Goal: Task Accomplishment & Management: Manage account settings

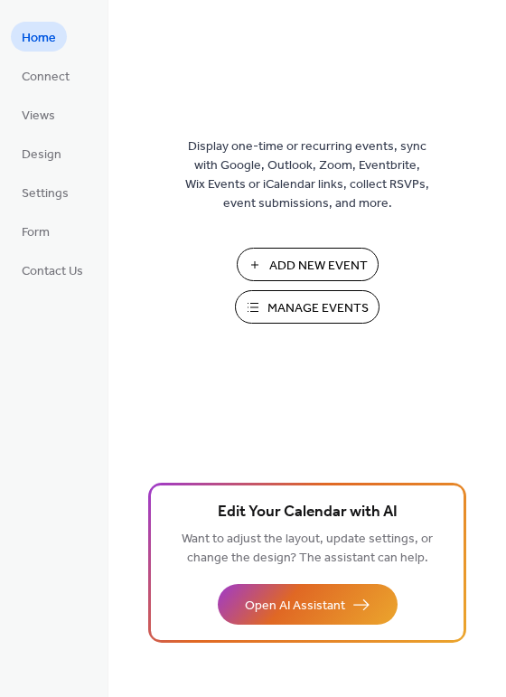
click at [294, 248] on button "Add New Event" at bounding box center [308, 264] width 142 height 33
click at [315, 290] on button "Manage Events" at bounding box center [307, 306] width 145 height 33
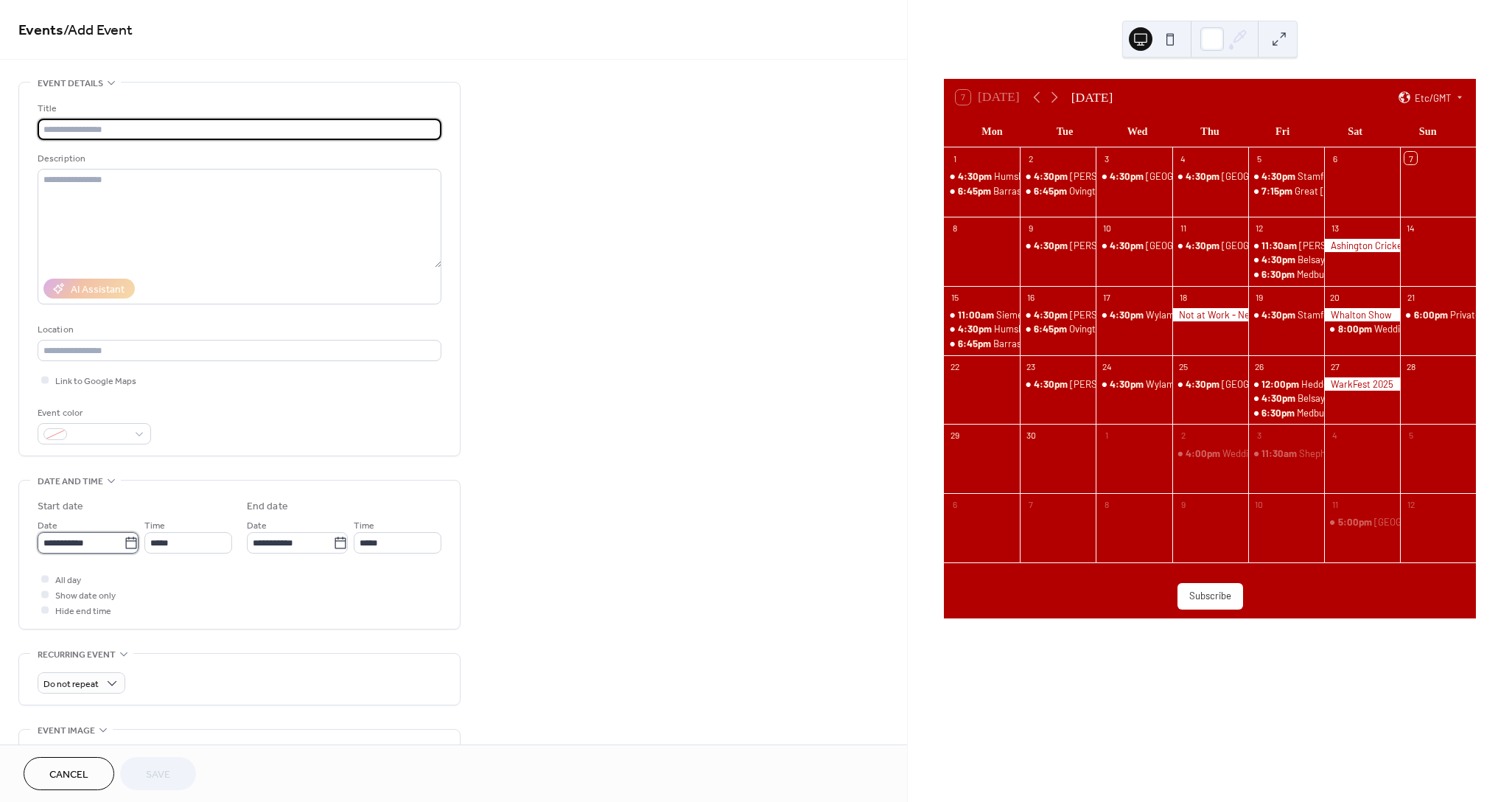
click at [113, 532] on input "**********" at bounding box center [81, 543] width 86 height 21
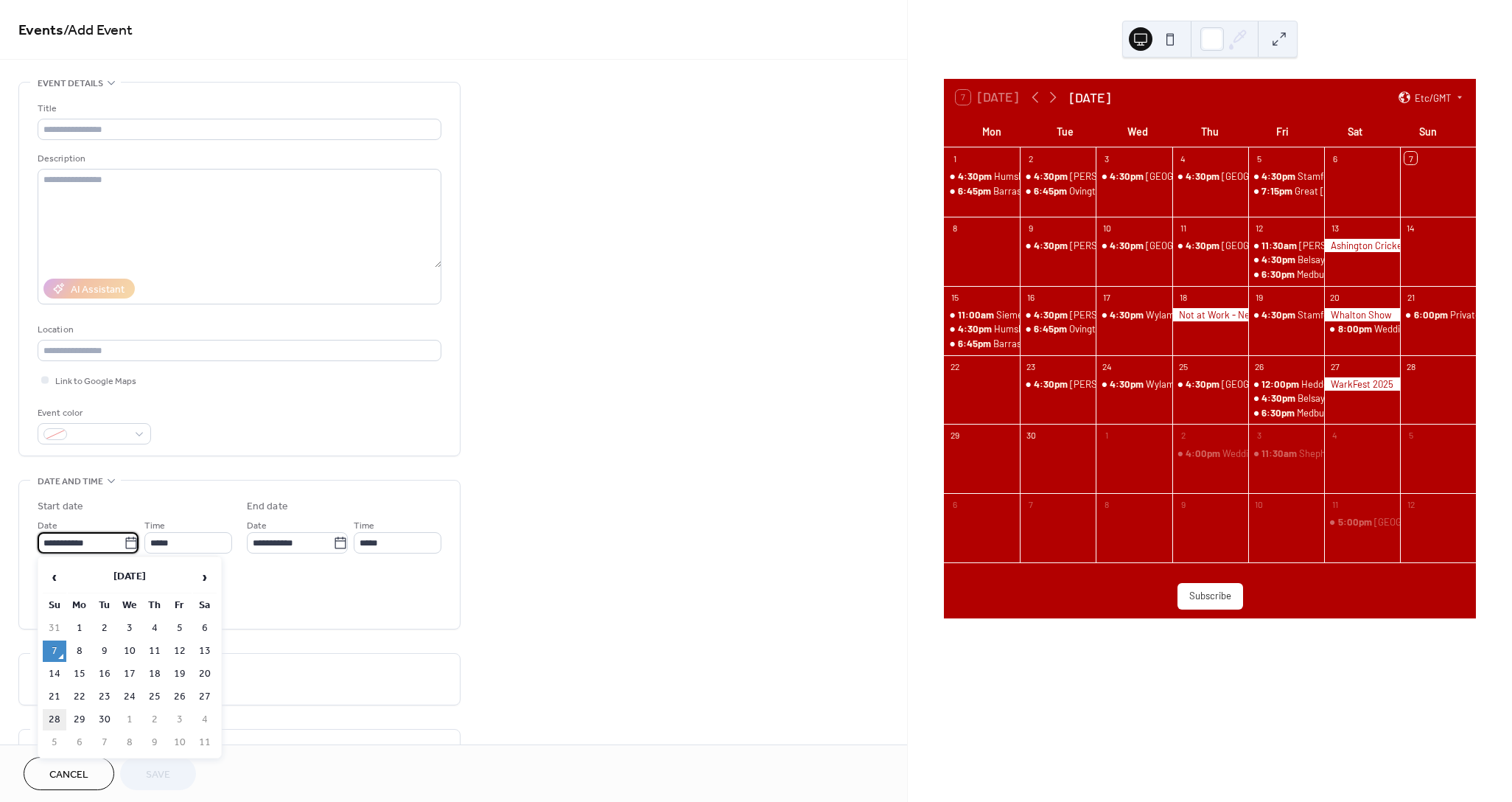
click at [53, 717] on td "28" at bounding box center [54, 720] width 24 height 21
type input "**********"
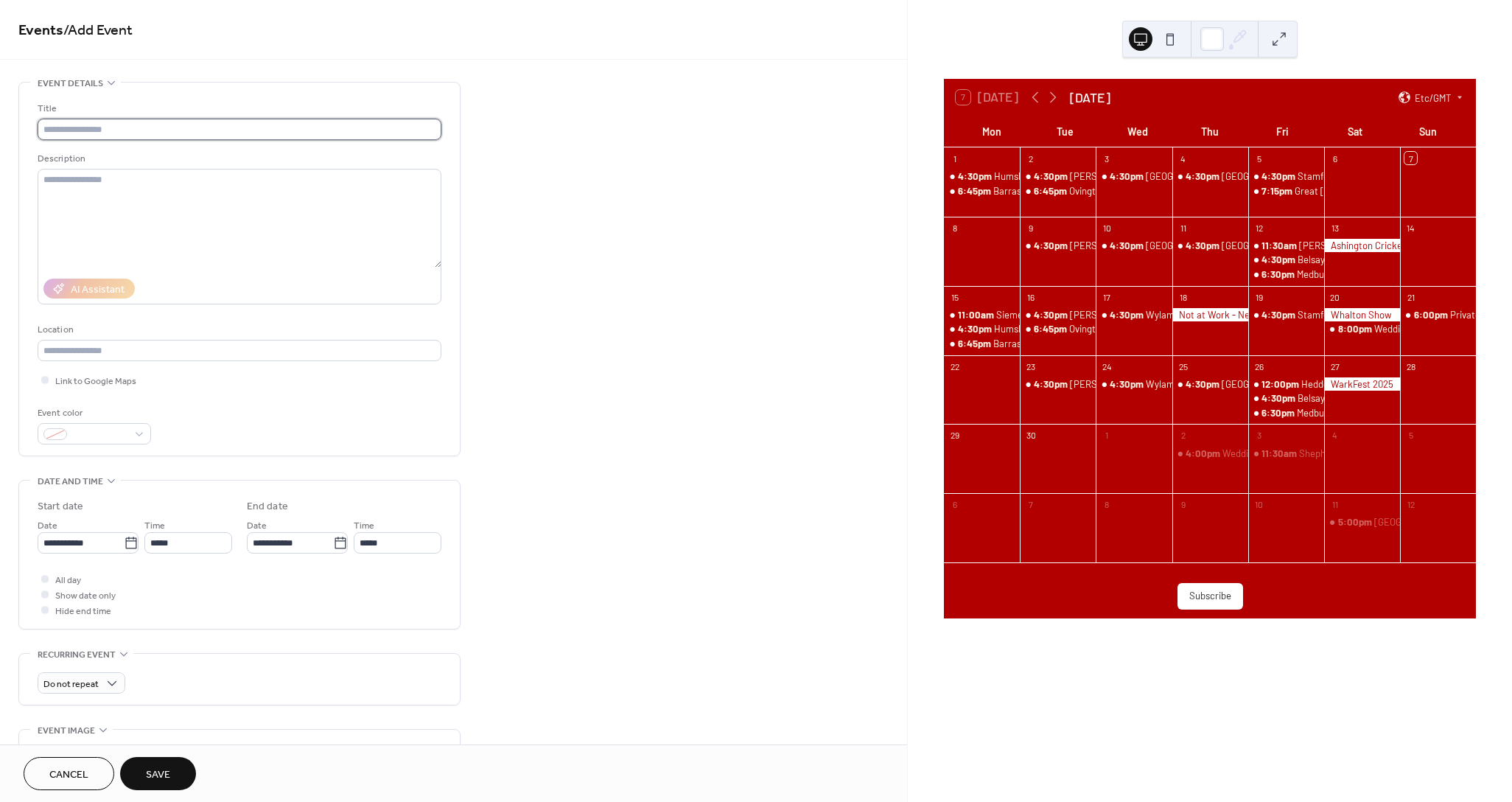
click at [124, 126] on input "text" at bounding box center [239, 129] width 404 height 21
type input "***"
click at [1050, 95] on icon at bounding box center [1053, 98] width 7 height 11
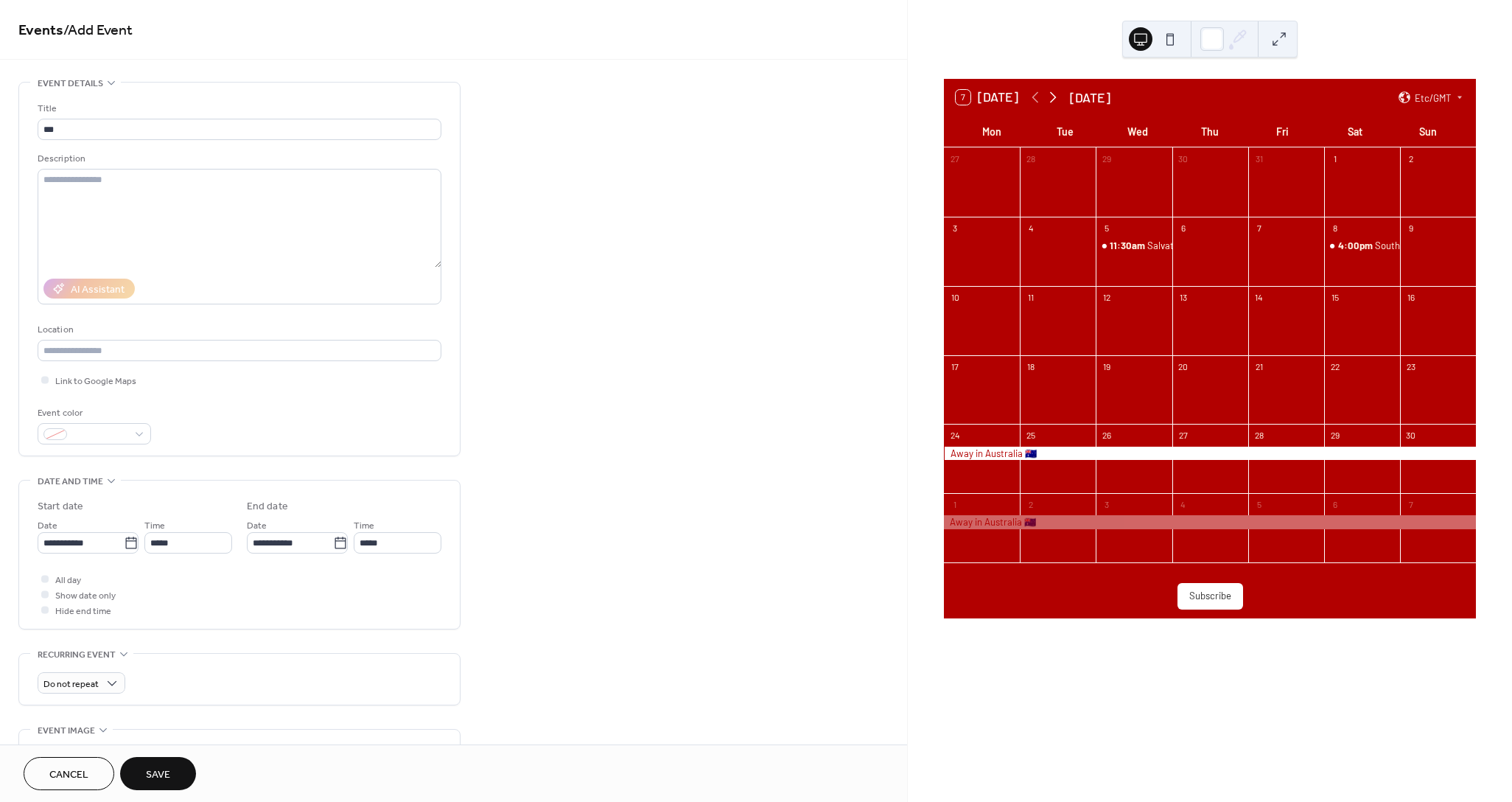
click at [1050, 95] on icon at bounding box center [1053, 98] width 7 height 11
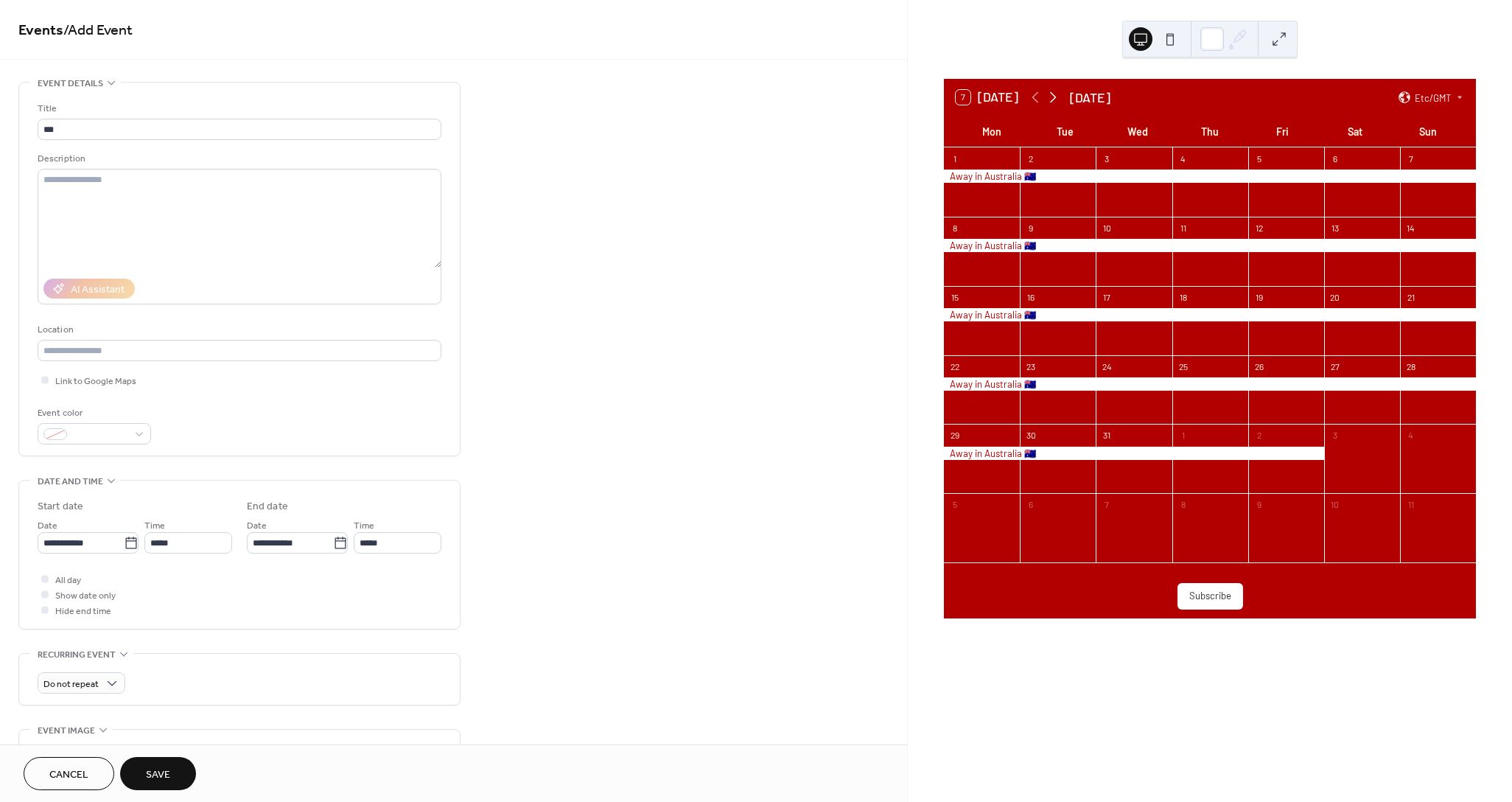
click at [1050, 95] on icon at bounding box center [1053, 98] width 7 height 11
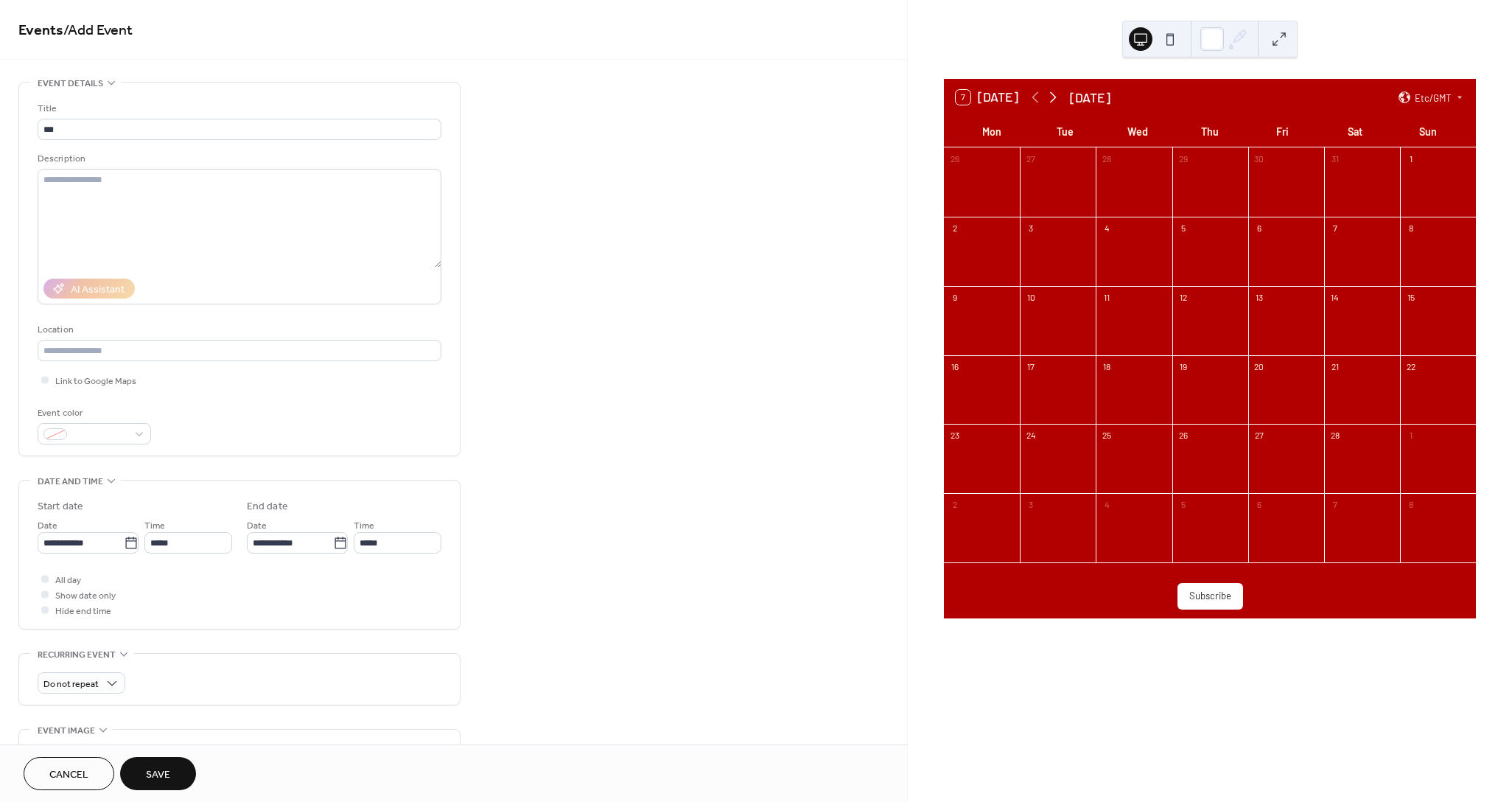
click at [1050, 95] on icon at bounding box center [1053, 98] width 7 height 11
click at [1038, 99] on icon at bounding box center [1035, 97] width 18 height 18
click at [57, 577] on span "All day" at bounding box center [69, 580] width 26 height 16
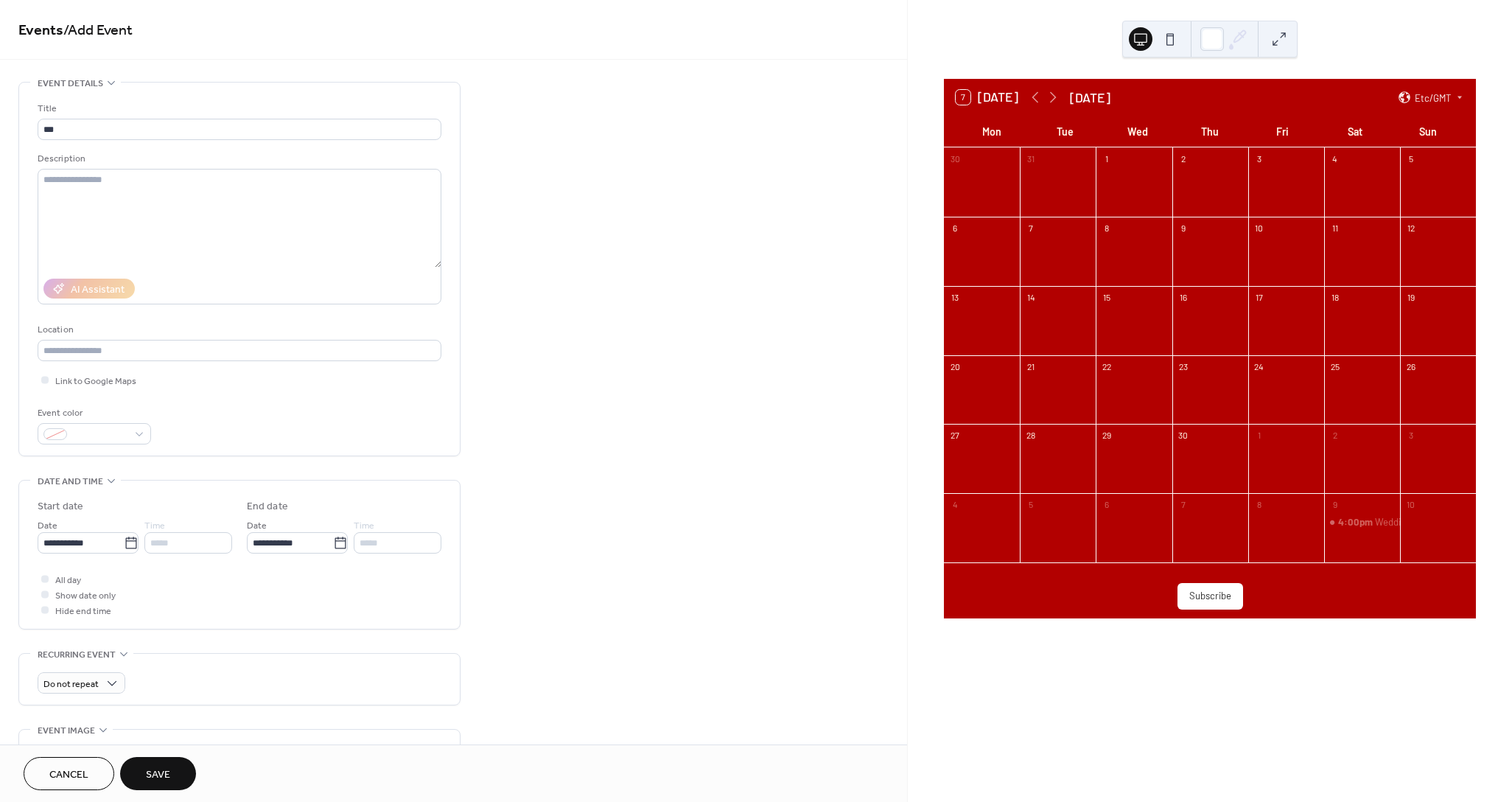
click at [160, 760] on button "Save" at bounding box center [157, 773] width 76 height 33
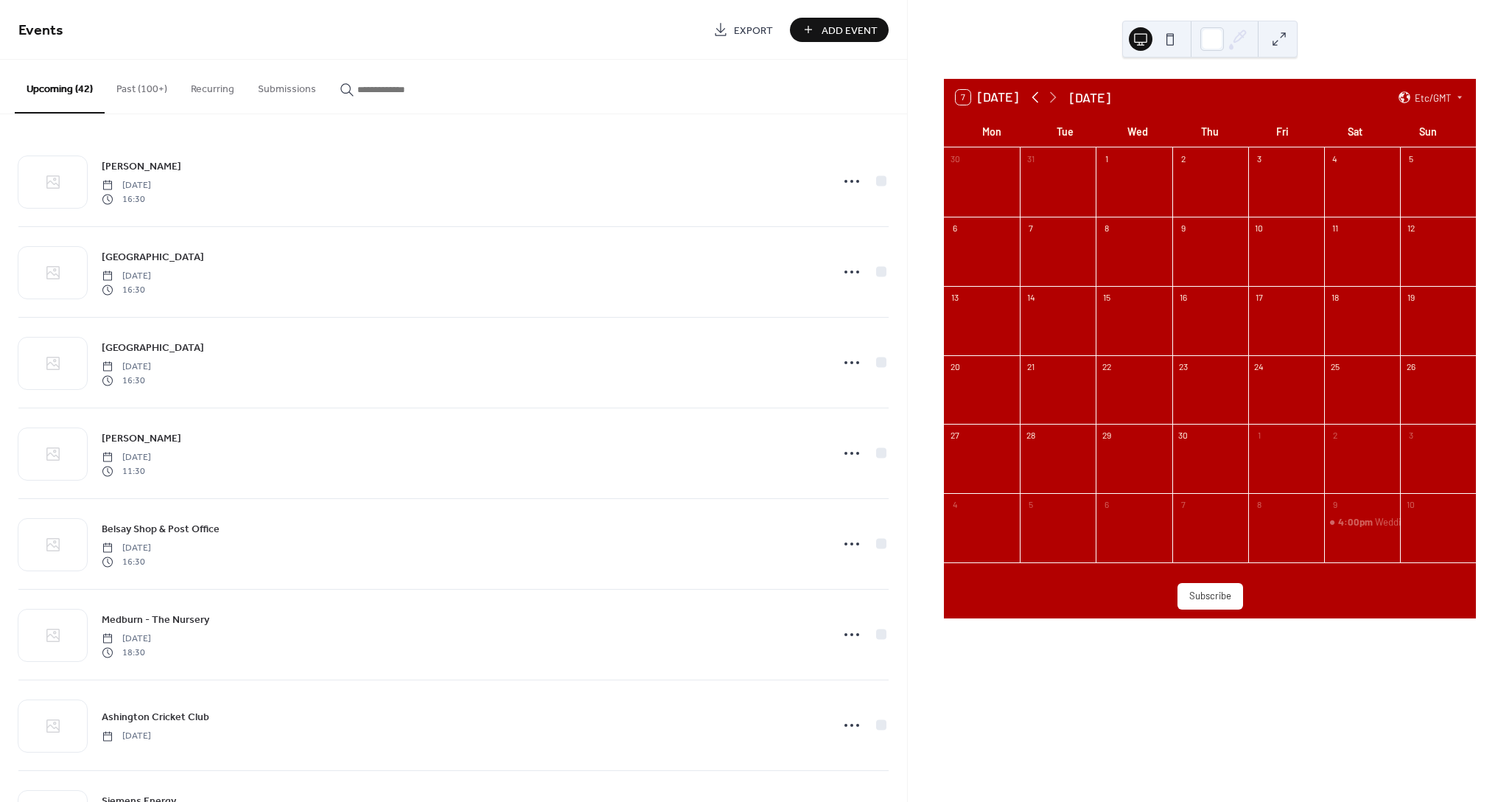
click at [1032, 95] on icon at bounding box center [1035, 97] width 18 height 18
click at [1032, 95] on icon at bounding box center [1035, 97] width 18 height 18
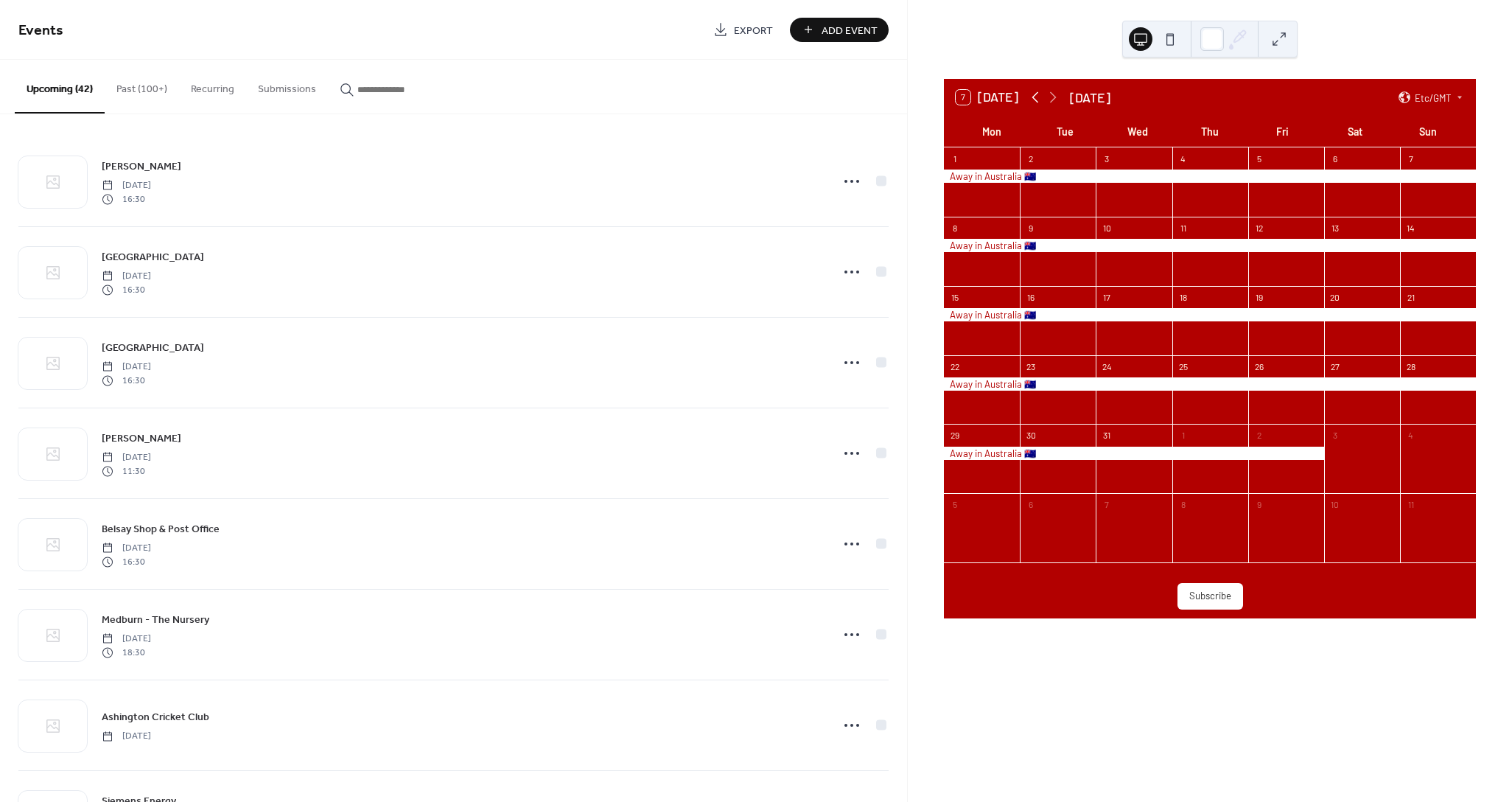
click at [1032, 95] on icon at bounding box center [1035, 97] width 18 height 18
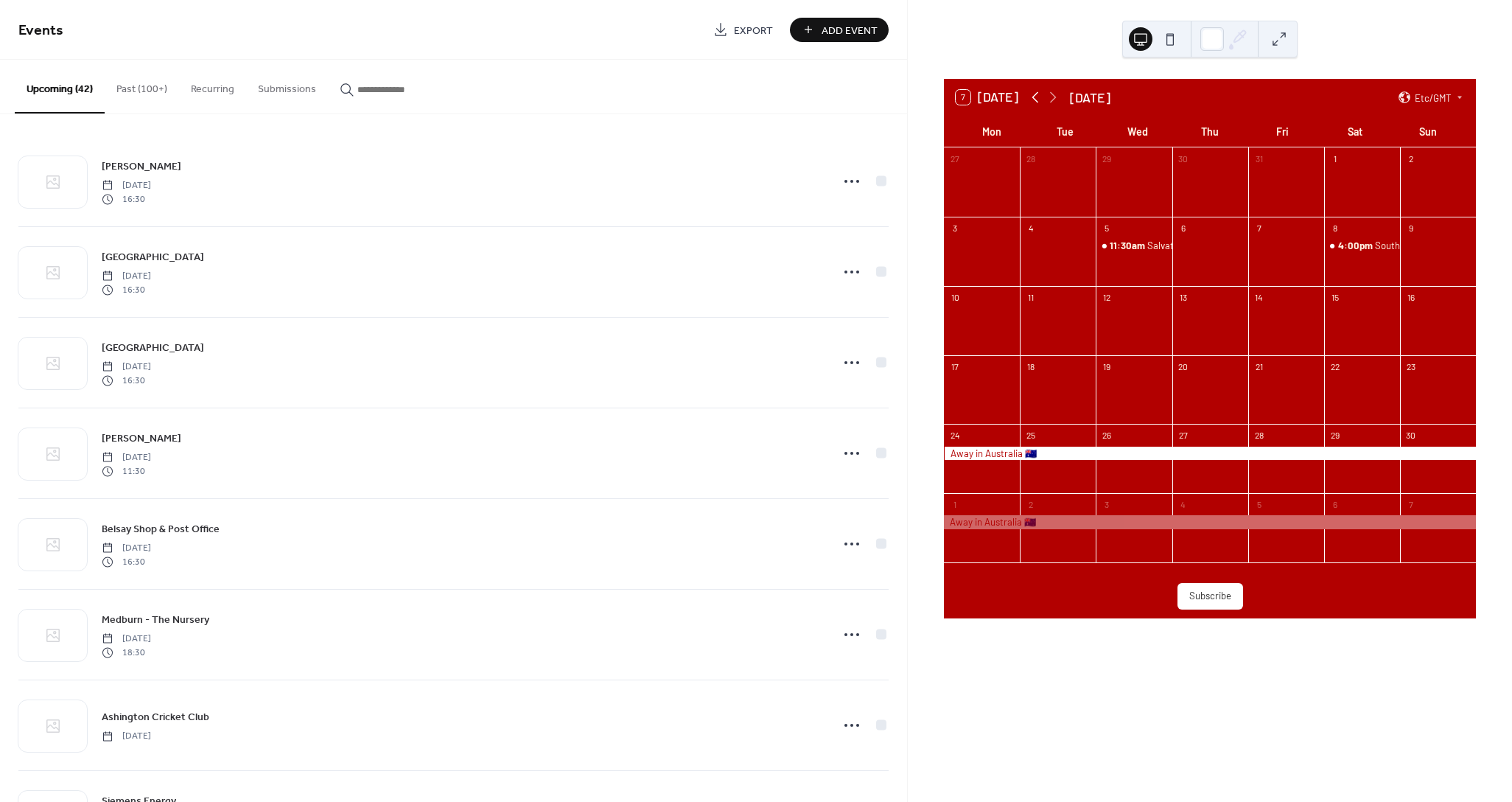
click at [1032, 95] on icon at bounding box center [1035, 97] width 18 height 18
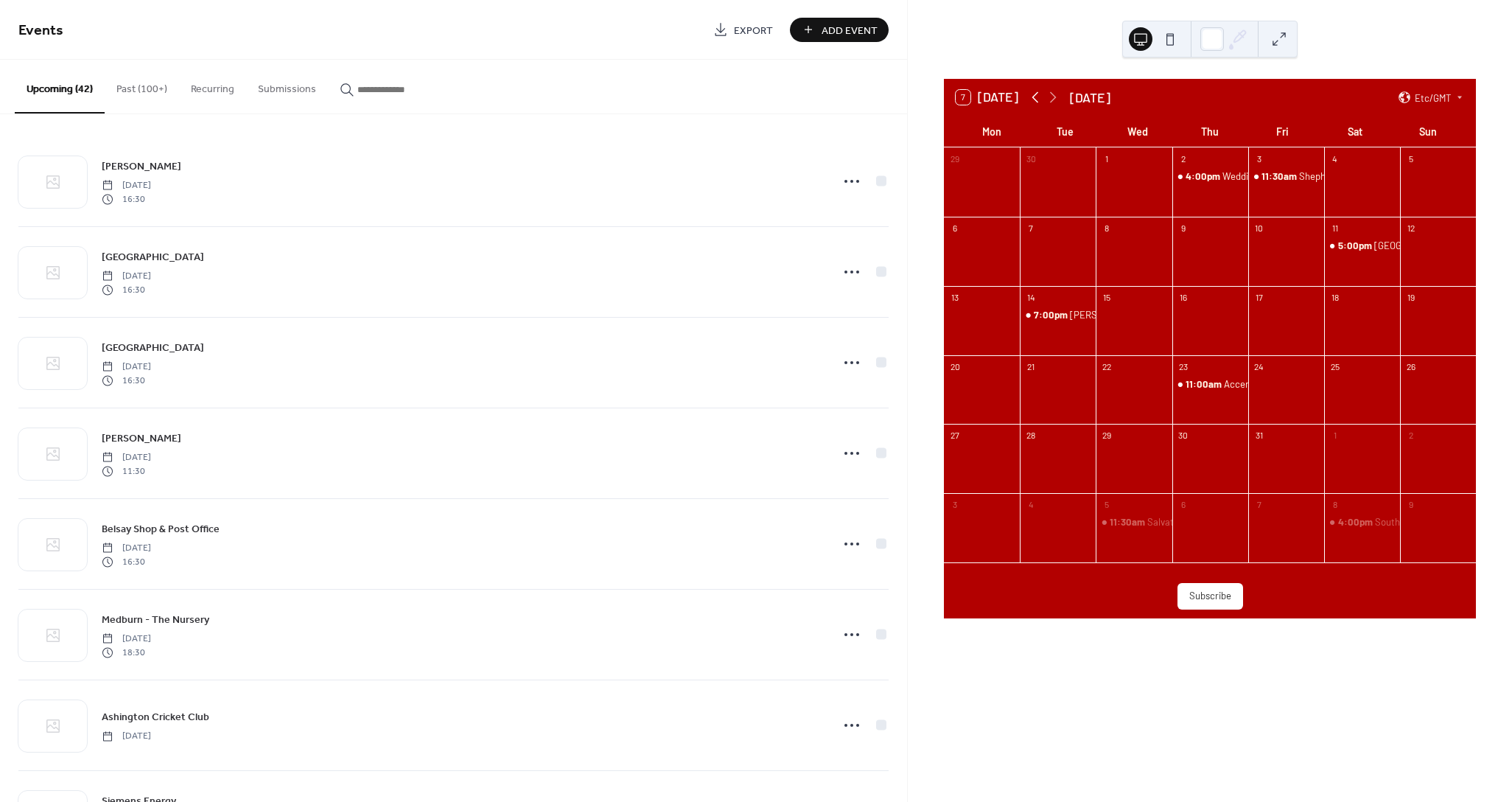
click at [1032, 95] on icon at bounding box center [1035, 97] width 18 height 18
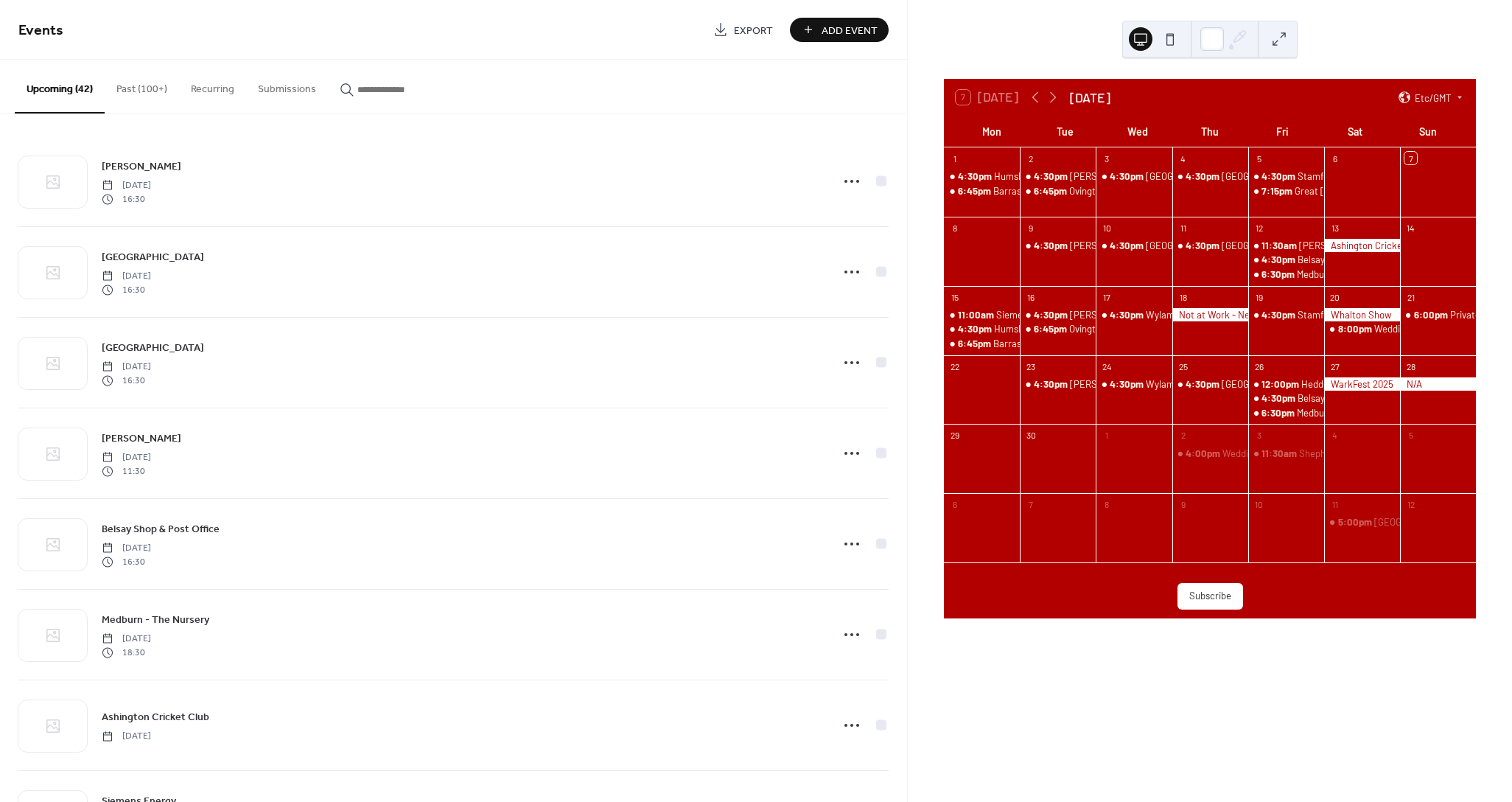
click at [842, 27] on span "Add Event" at bounding box center [849, 30] width 56 height 16
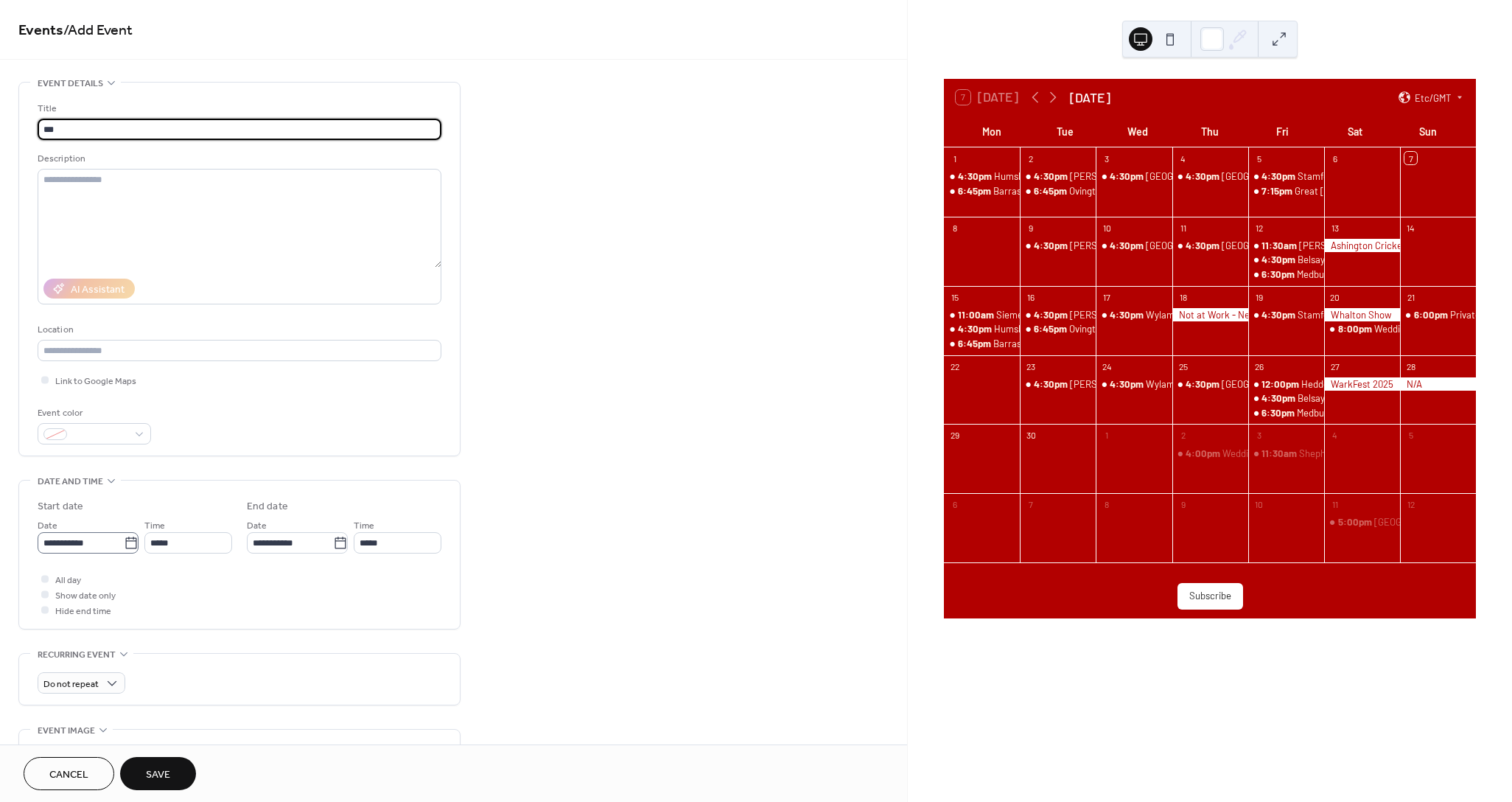
type input "***"
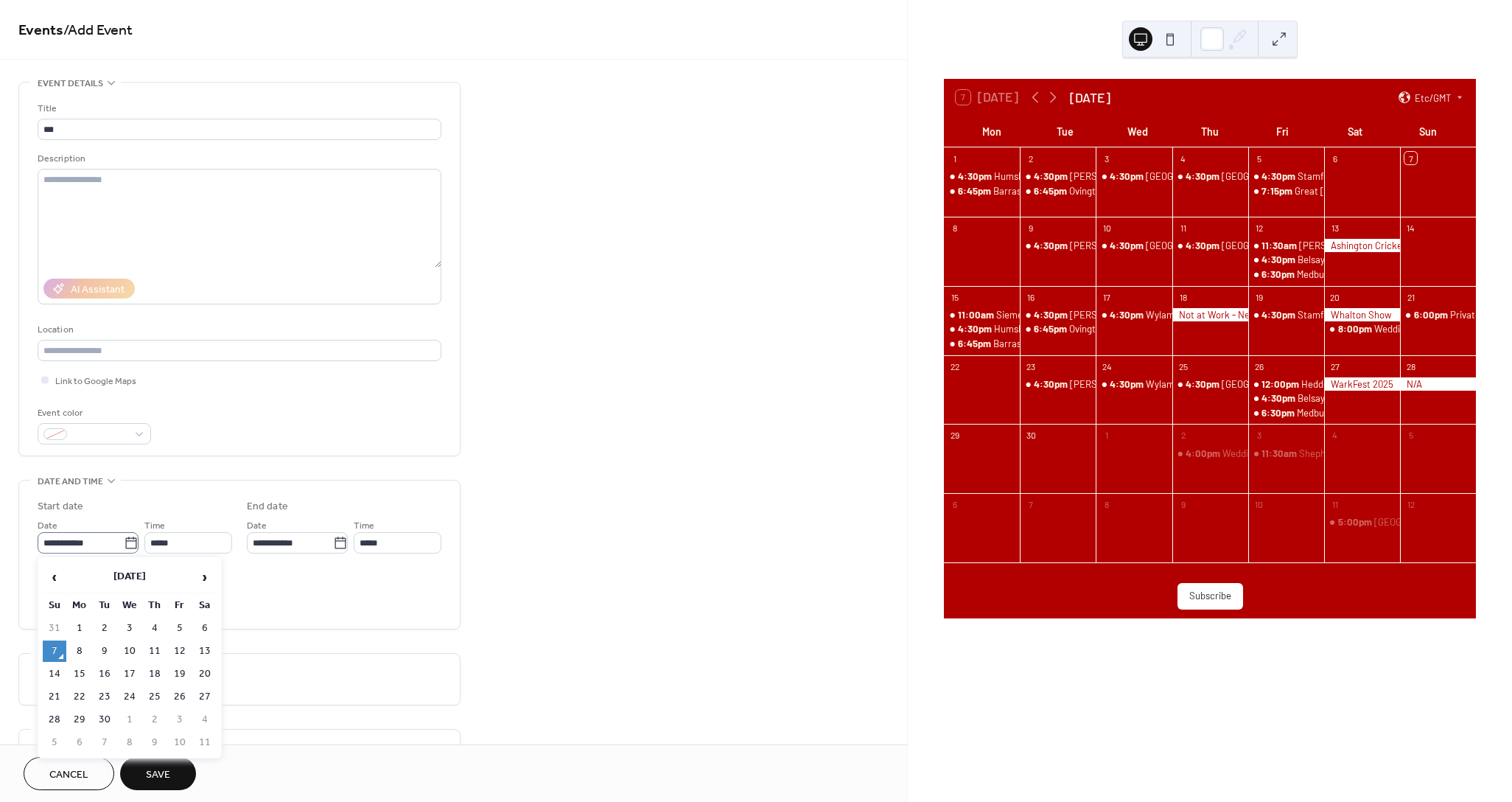
click at [125, 543] on icon at bounding box center [131, 543] width 15 height 15
click at [124, 543] on input "**********" at bounding box center [81, 543] width 86 height 21
click at [216, 582] on th "›" at bounding box center [205, 577] width 24 height 32
click at [201, 698] on td "25" at bounding box center [205, 697] width 24 height 21
type input "**********"
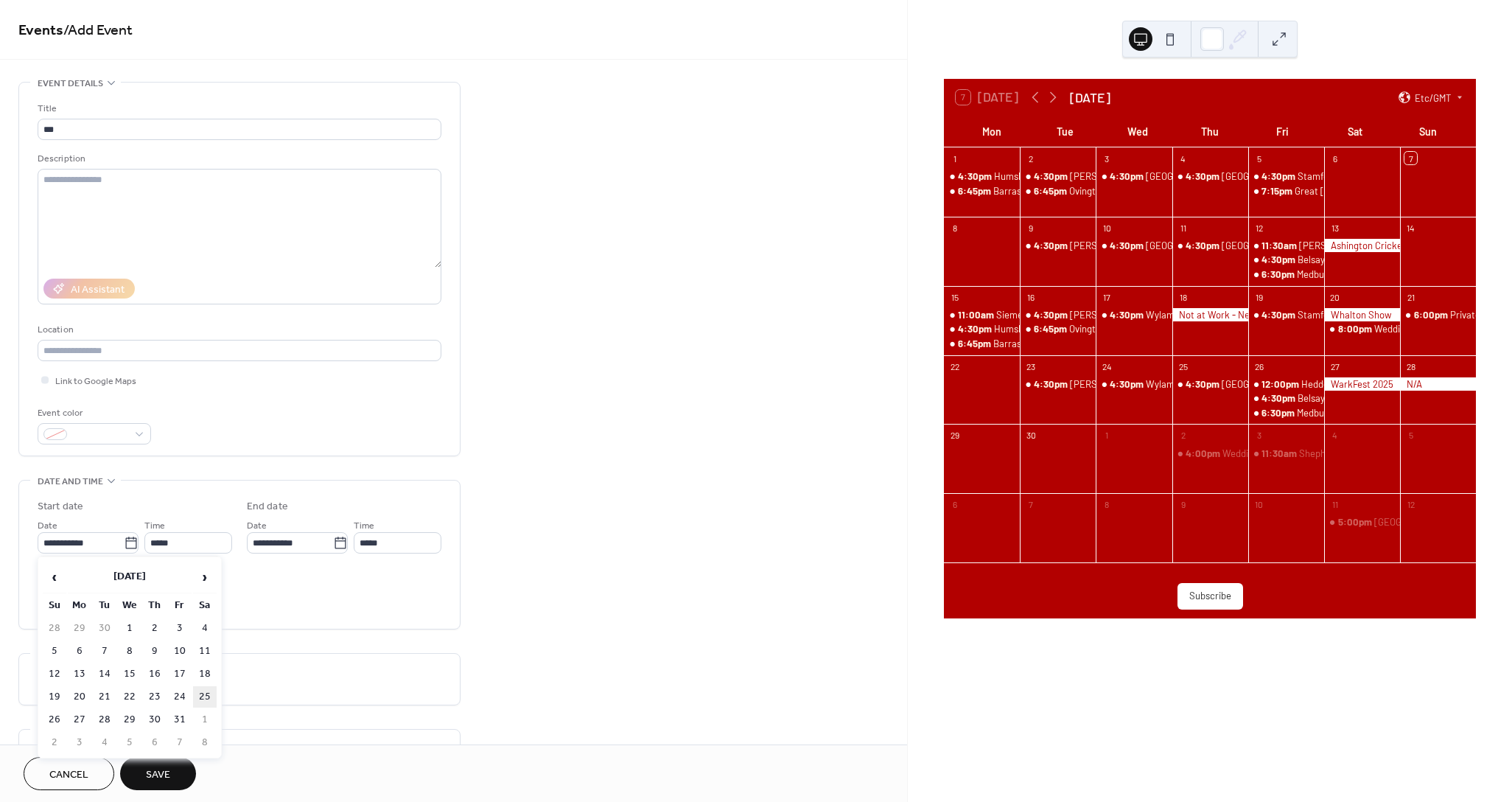
type input "**********"
click at [117, 547] on input "**********" at bounding box center [81, 543] width 86 height 21
click at [51, 649] on td "5" at bounding box center [54, 651] width 24 height 21
type input "**********"
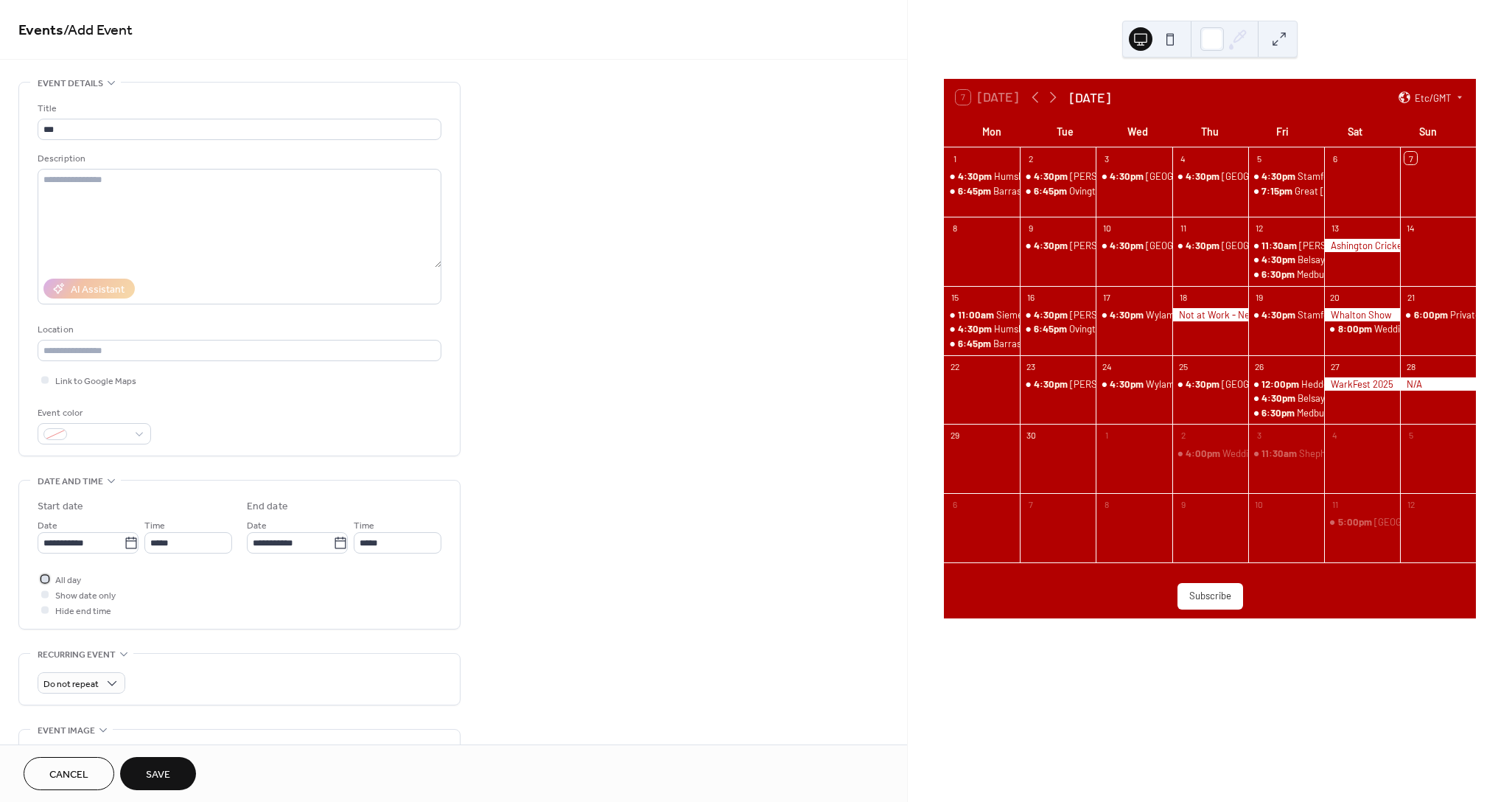
click at [69, 581] on span "All day" at bounding box center [69, 580] width 26 height 16
click at [154, 778] on span "Save" at bounding box center [158, 774] width 24 height 16
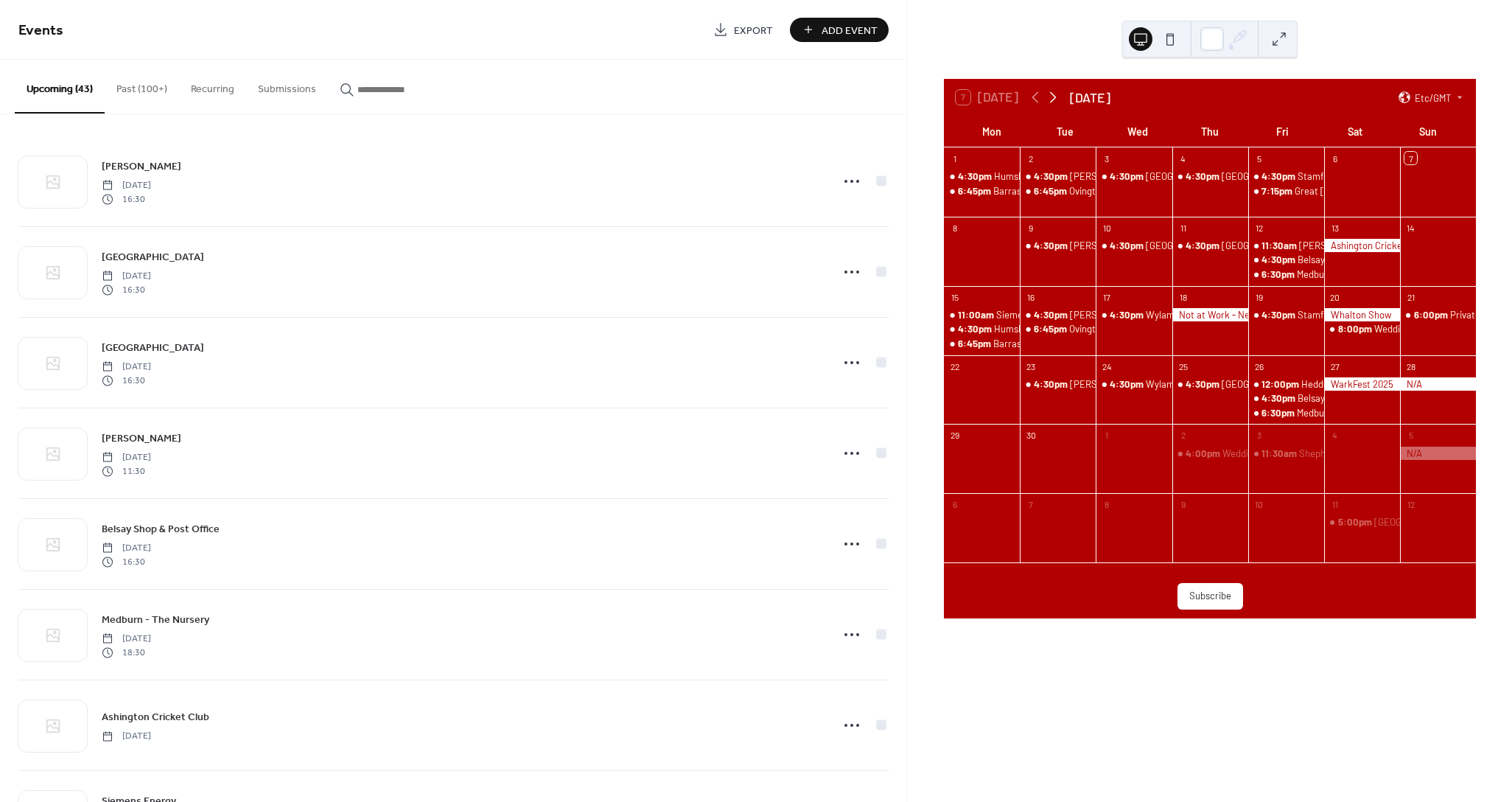
click at [1050, 100] on icon at bounding box center [1053, 98] width 7 height 11
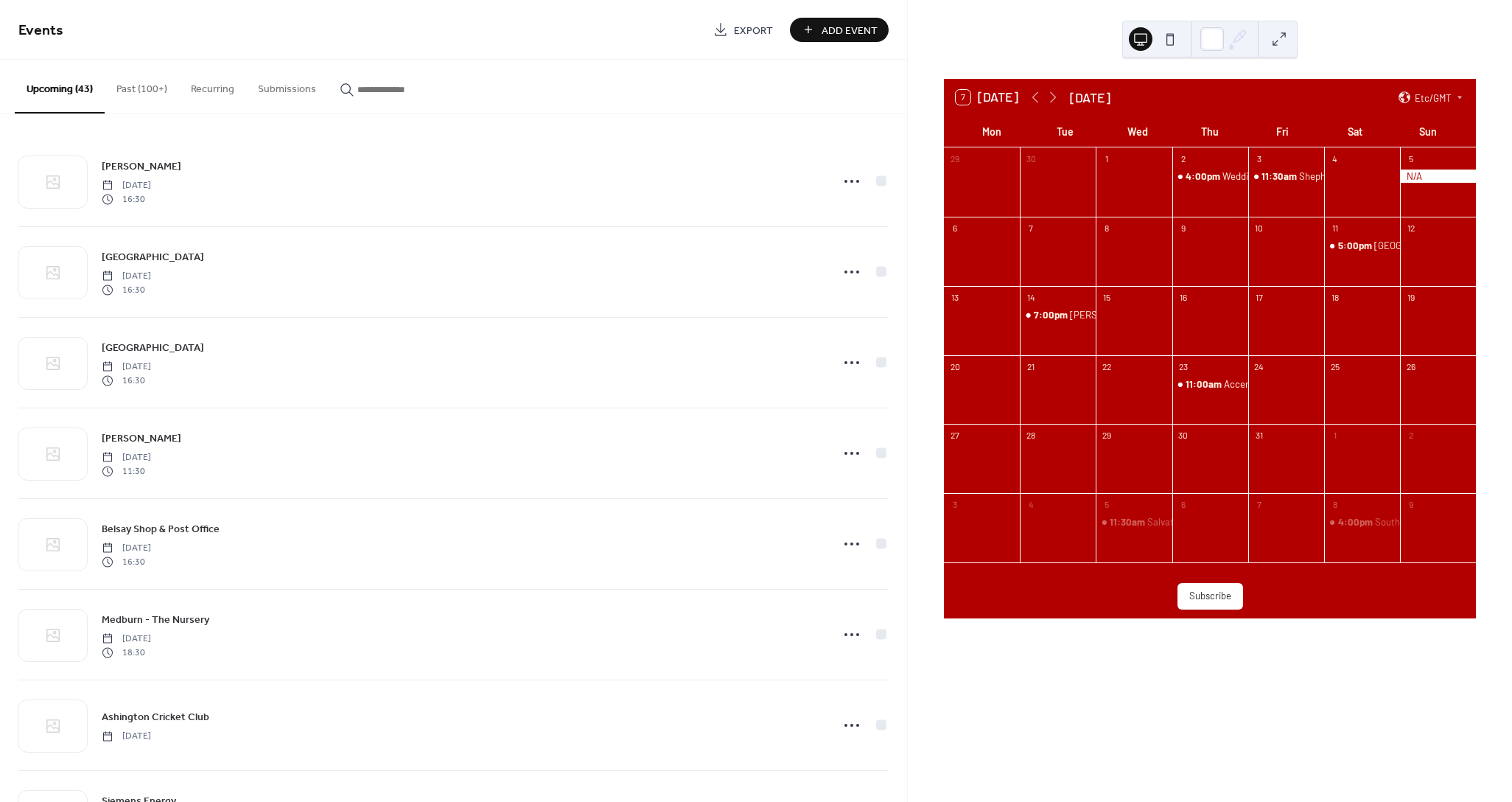
click at [1270, 150] on div "3" at bounding box center [1285, 158] width 76 height 22
click at [1006, 180] on div at bounding box center [981, 190] width 76 height 42
click at [1034, 100] on icon at bounding box center [1035, 97] width 18 height 18
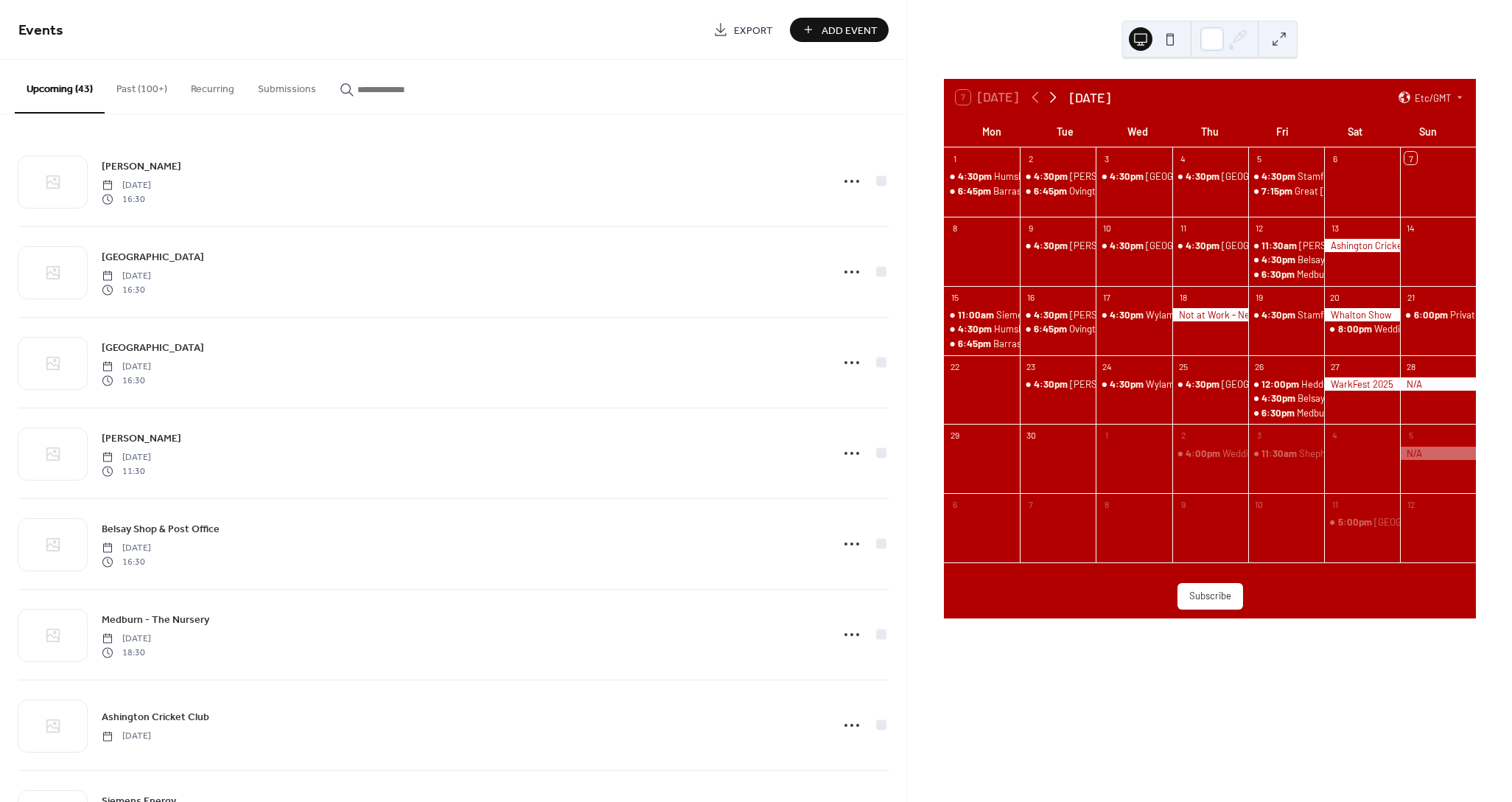
click at [1051, 98] on icon at bounding box center [1053, 97] width 18 height 18
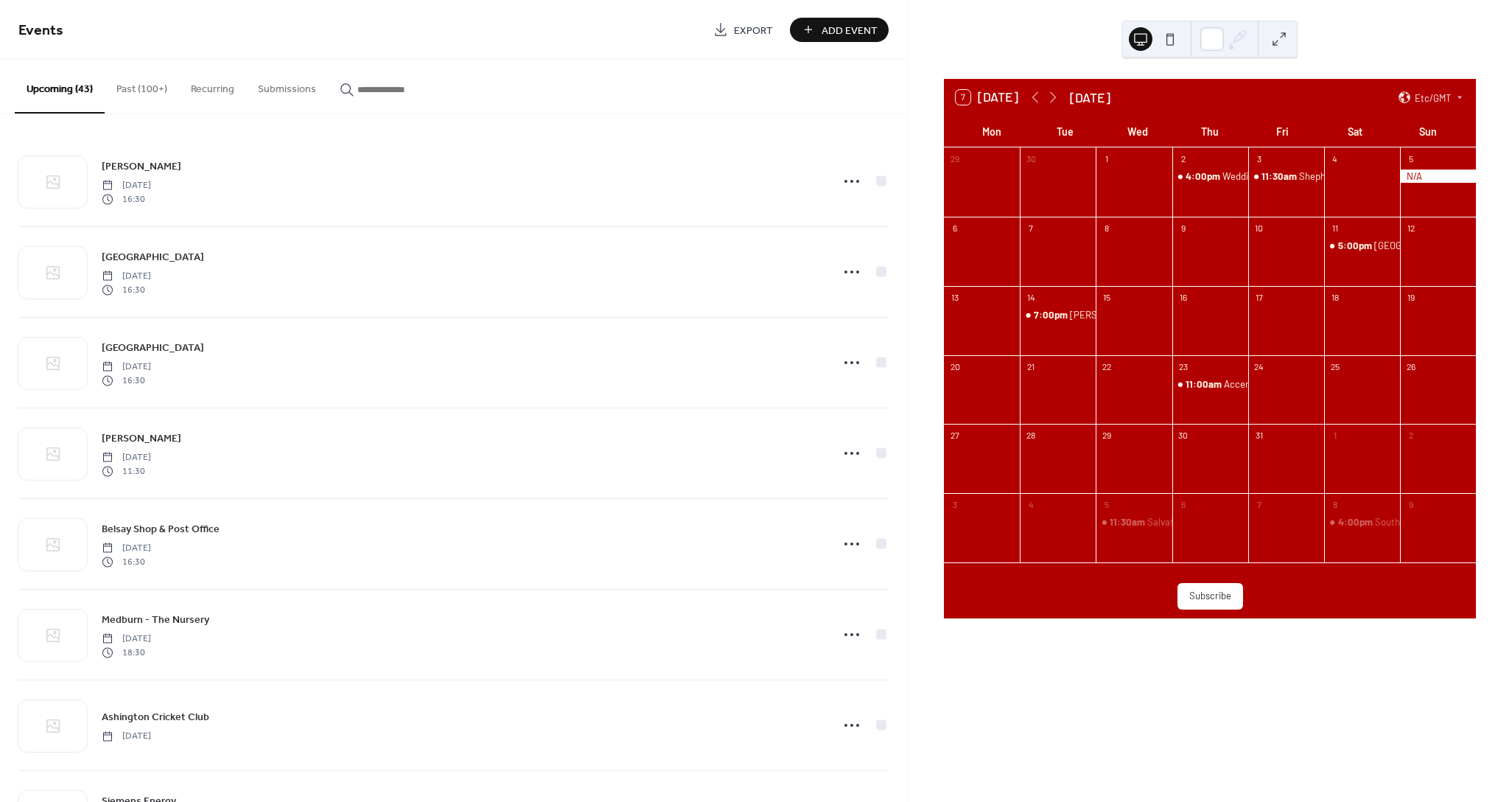
click at [1021, 98] on div "7 Today October 2025 Etc/GMT" at bounding box center [1209, 97] width 532 height 37
click at [1026, 98] on icon at bounding box center [1035, 97] width 18 height 18
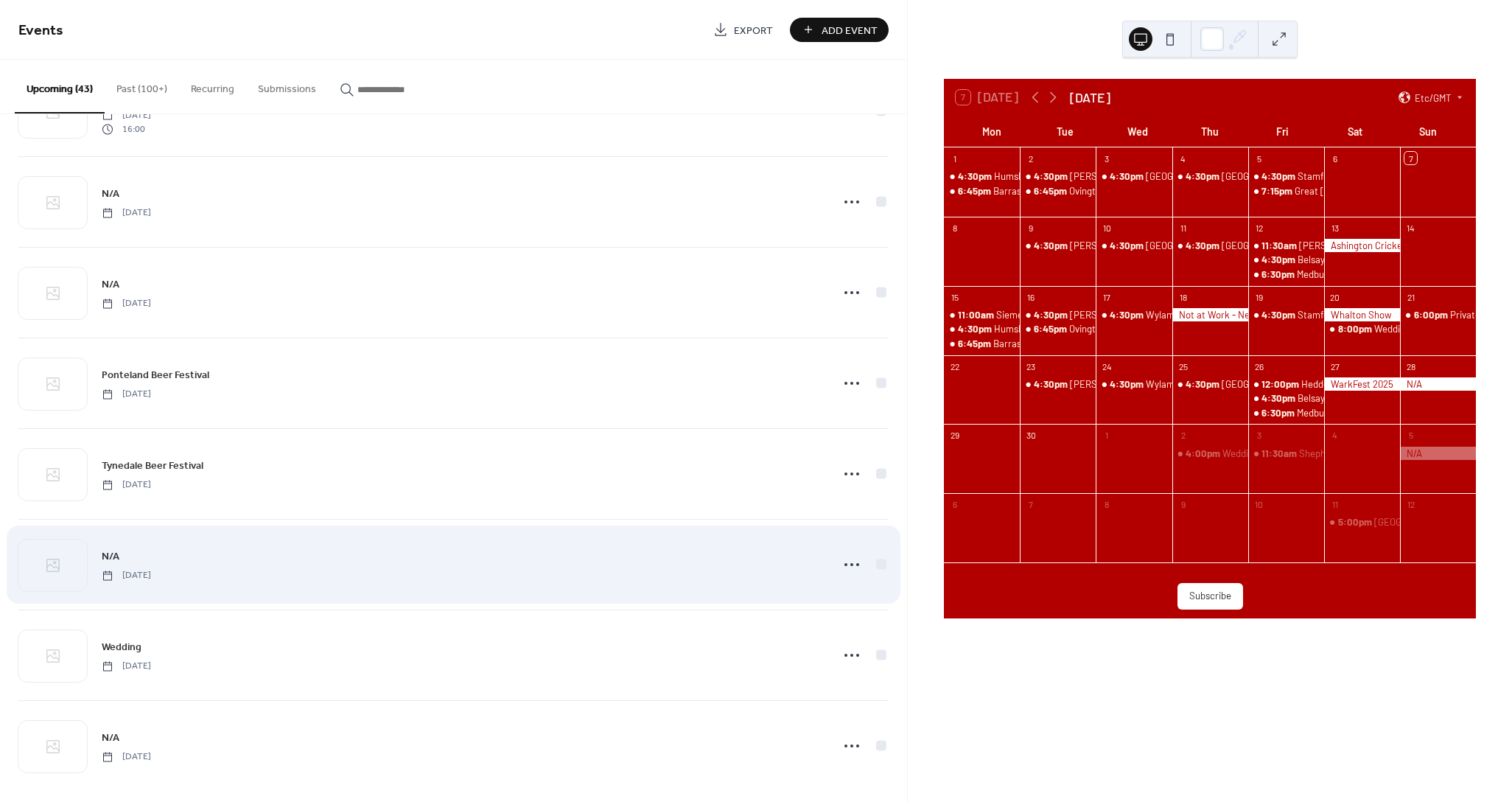
scroll to position [3170, 0]
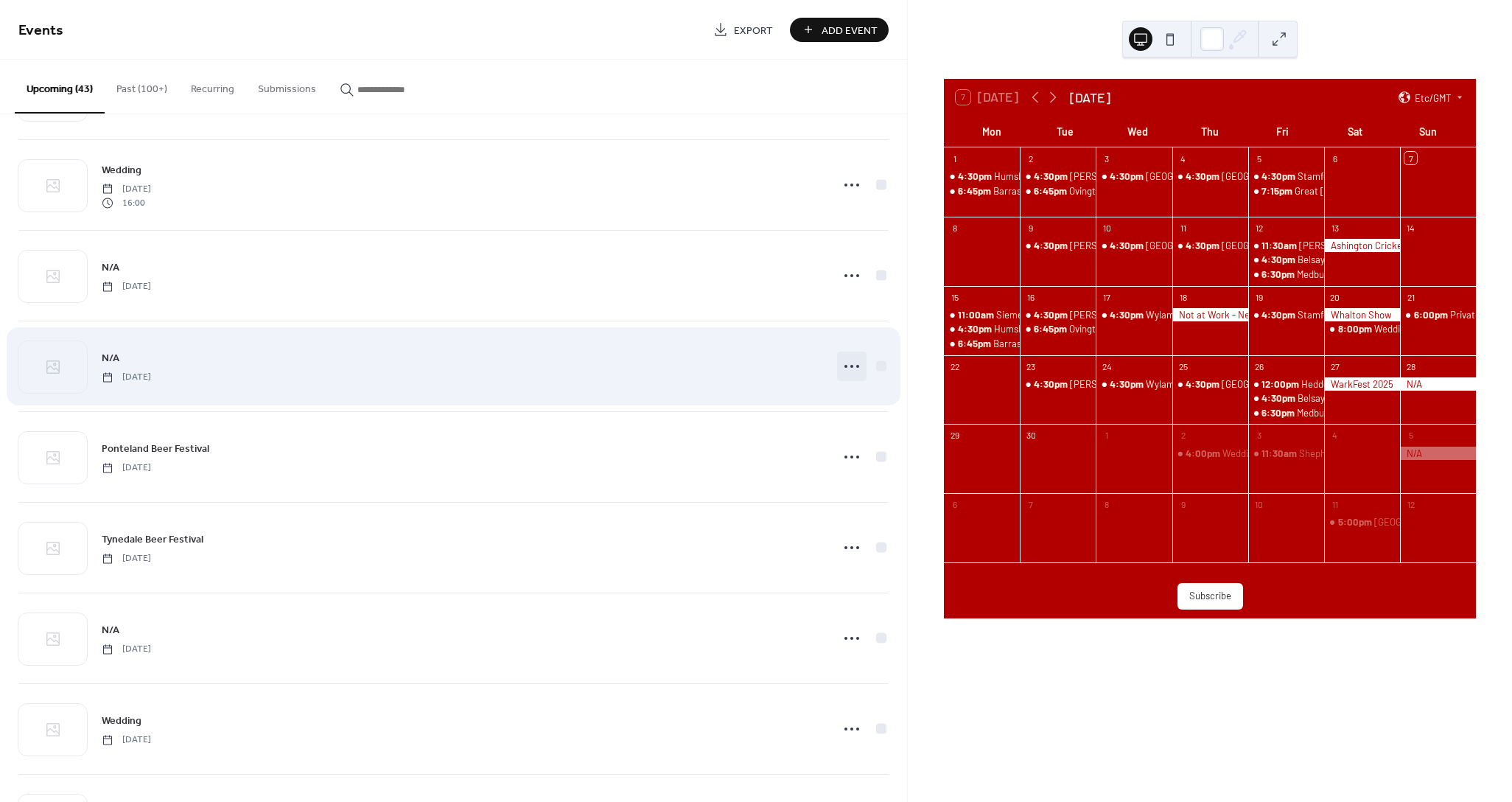
click at [840, 355] on icon at bounding box center [851, 366] width 24 height 24
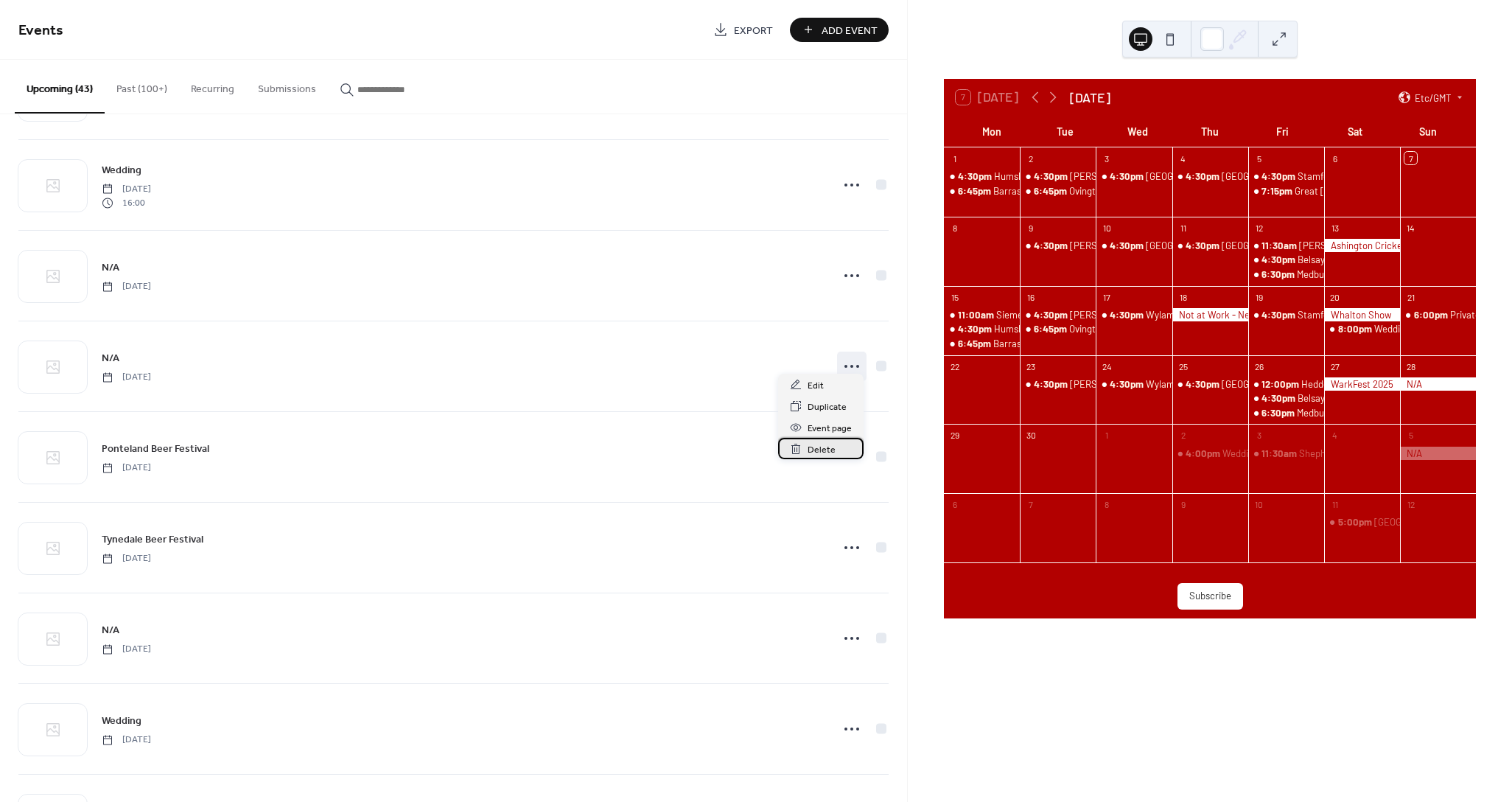
click at [814, 447] on span "Delete" at bounding box center [821, 450] width 28 height 16
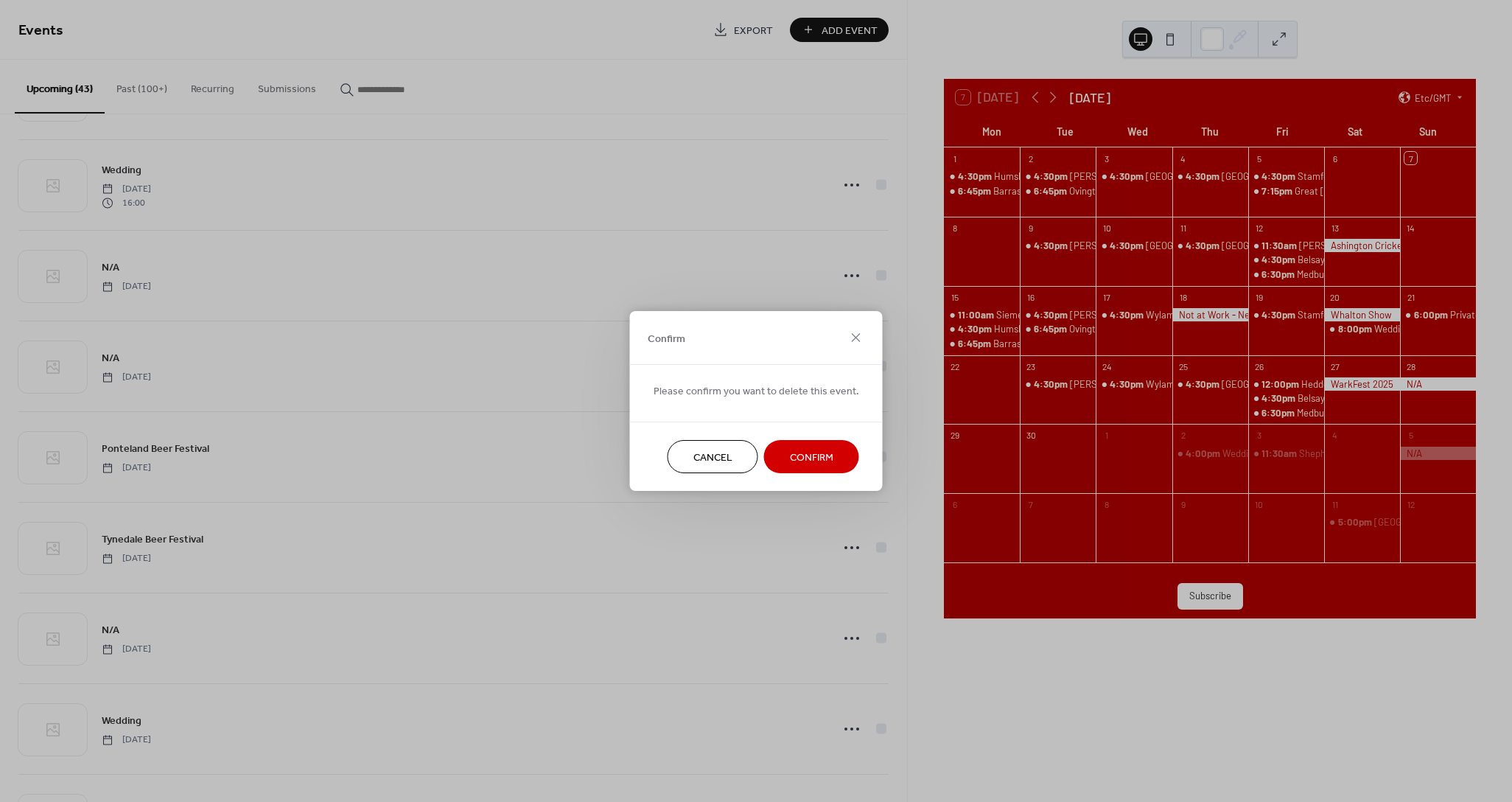
click at [816, 459] on span "Confirm" at bounding box center [811, 458] width 43 height 16
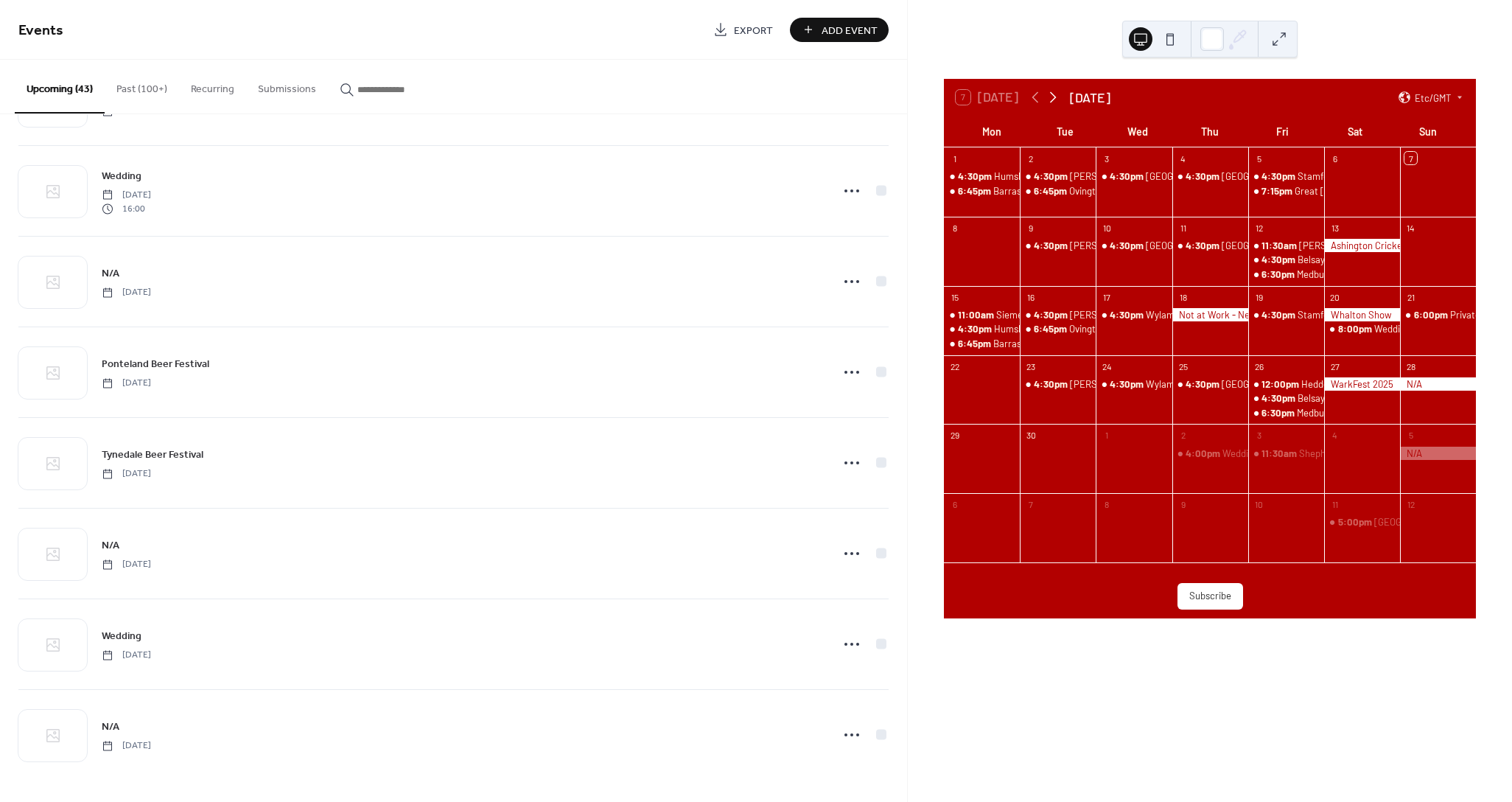
scroll to position [3153, 0]
click at [1055, 95] on icon at bounding box center [1053, 97] width 18 height 18
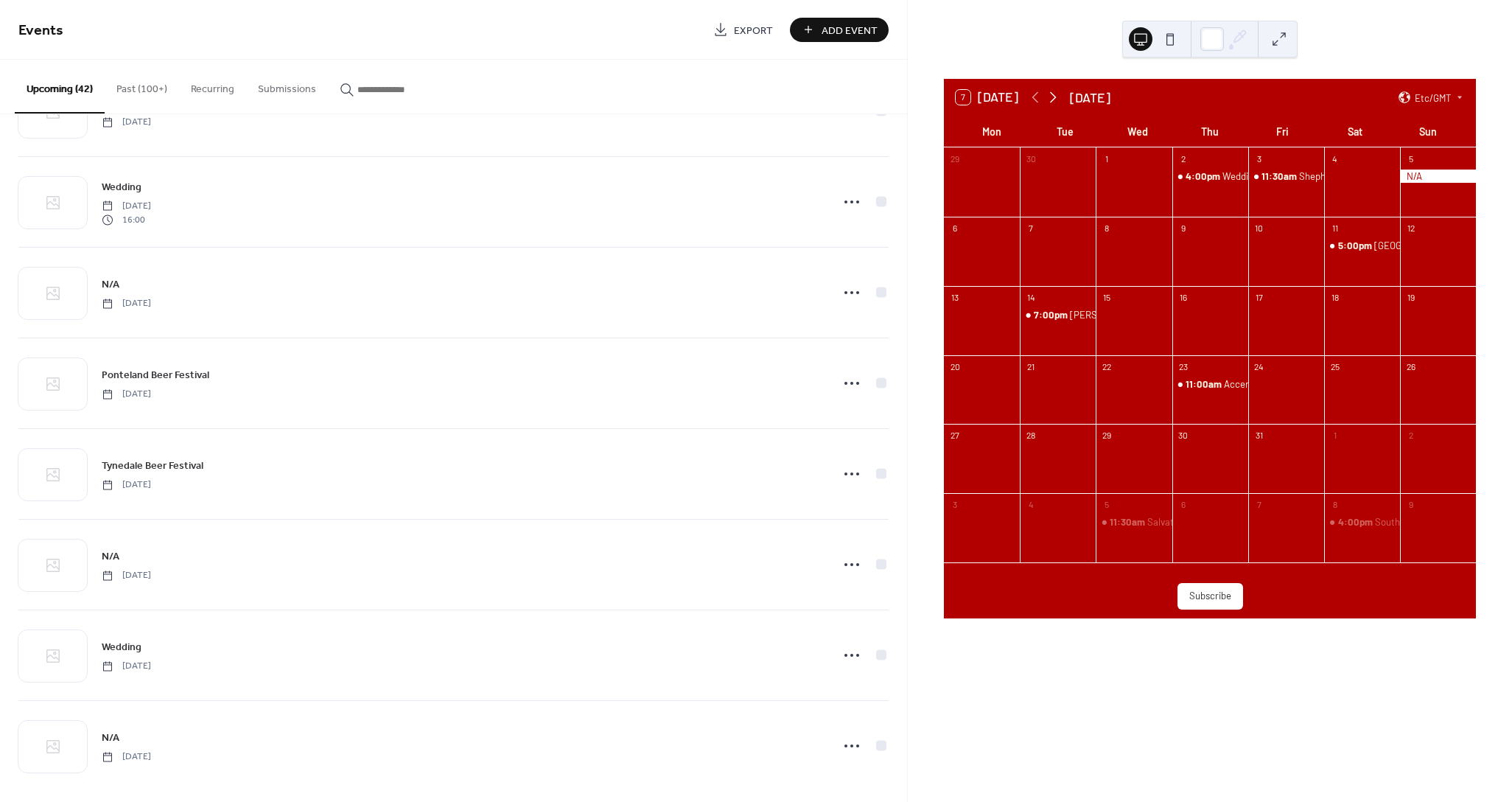
click at [1055, 95] on icon at bounding box center [1053, 97] width 18 height 18
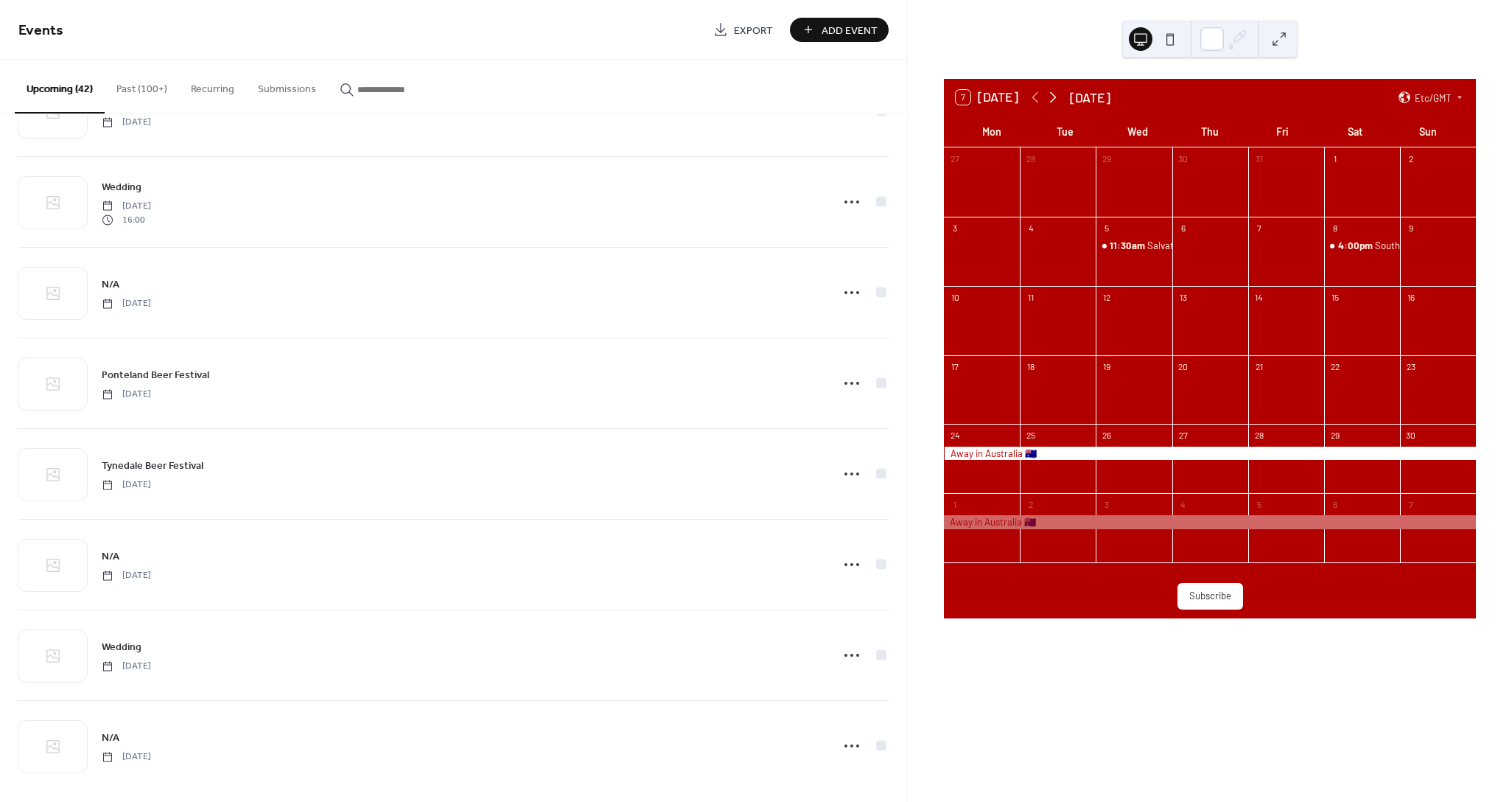
click at [1055, 95] on icon at bounding box center [1053, 97] width 18 height 18
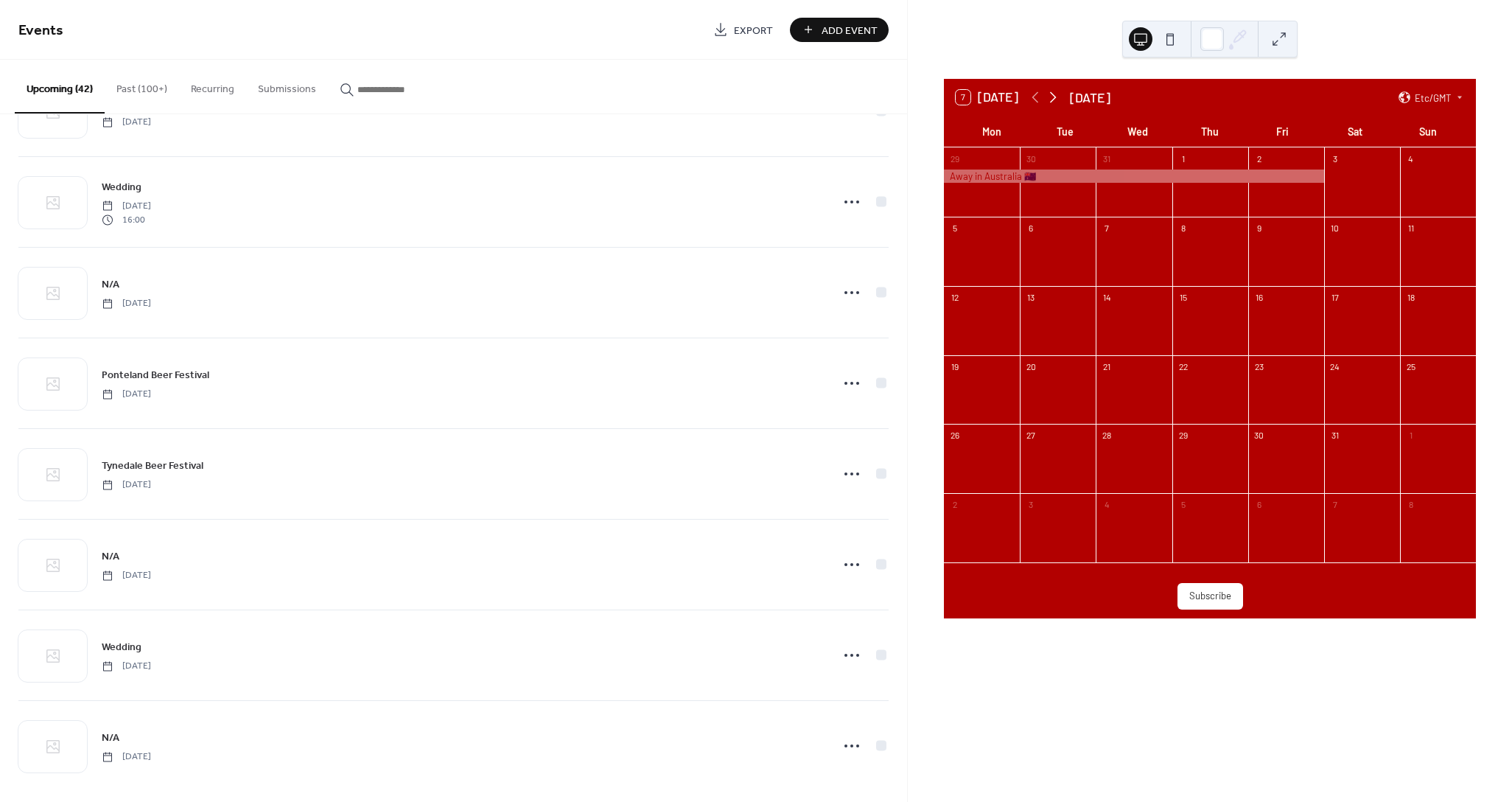
click at [1055, 95] on icon at bounding box center [1053, 97] width 18 height 18
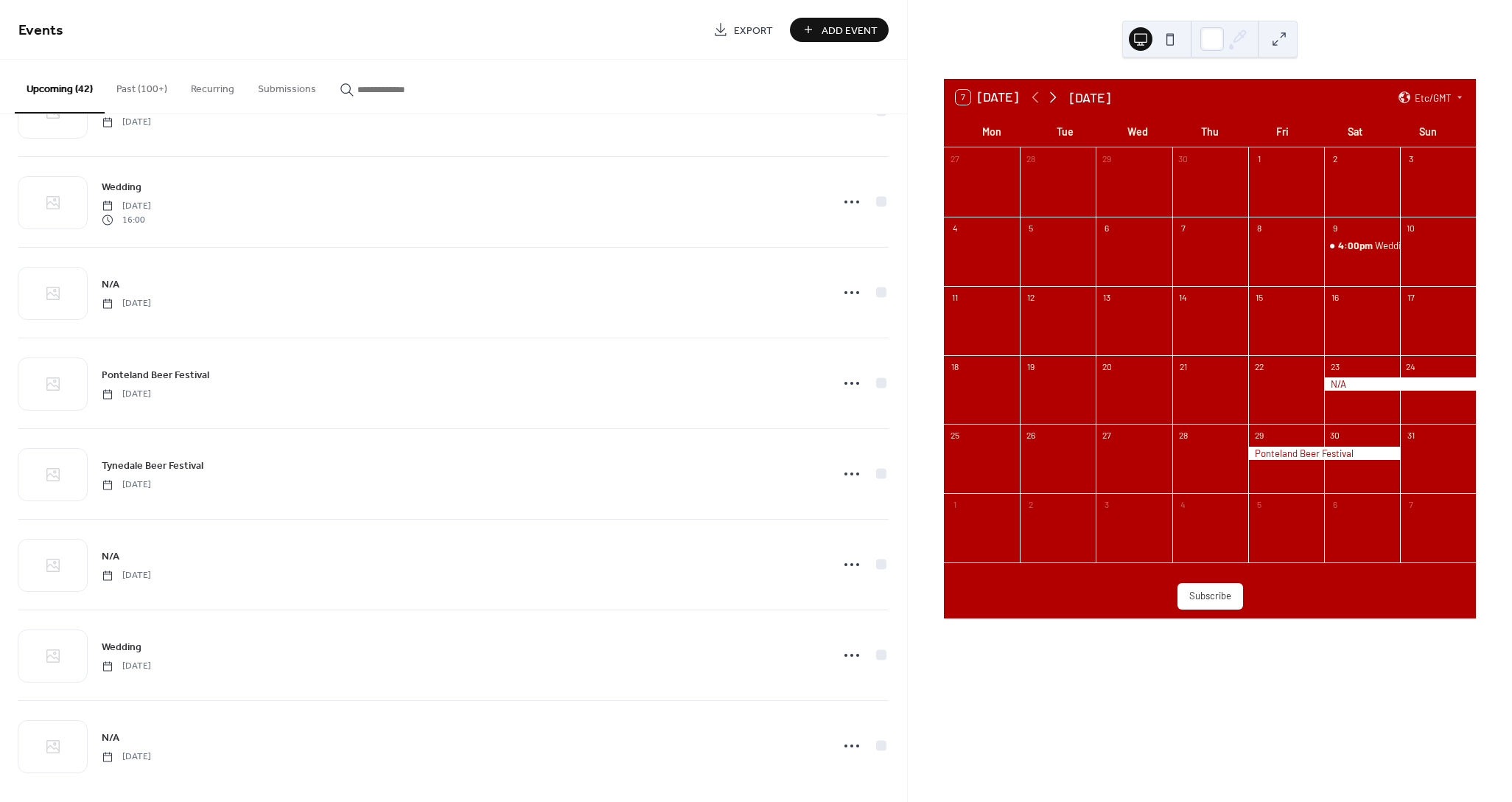
click at [1057, 94] on icon at bounding box center [1053, 97] width 18 height 18
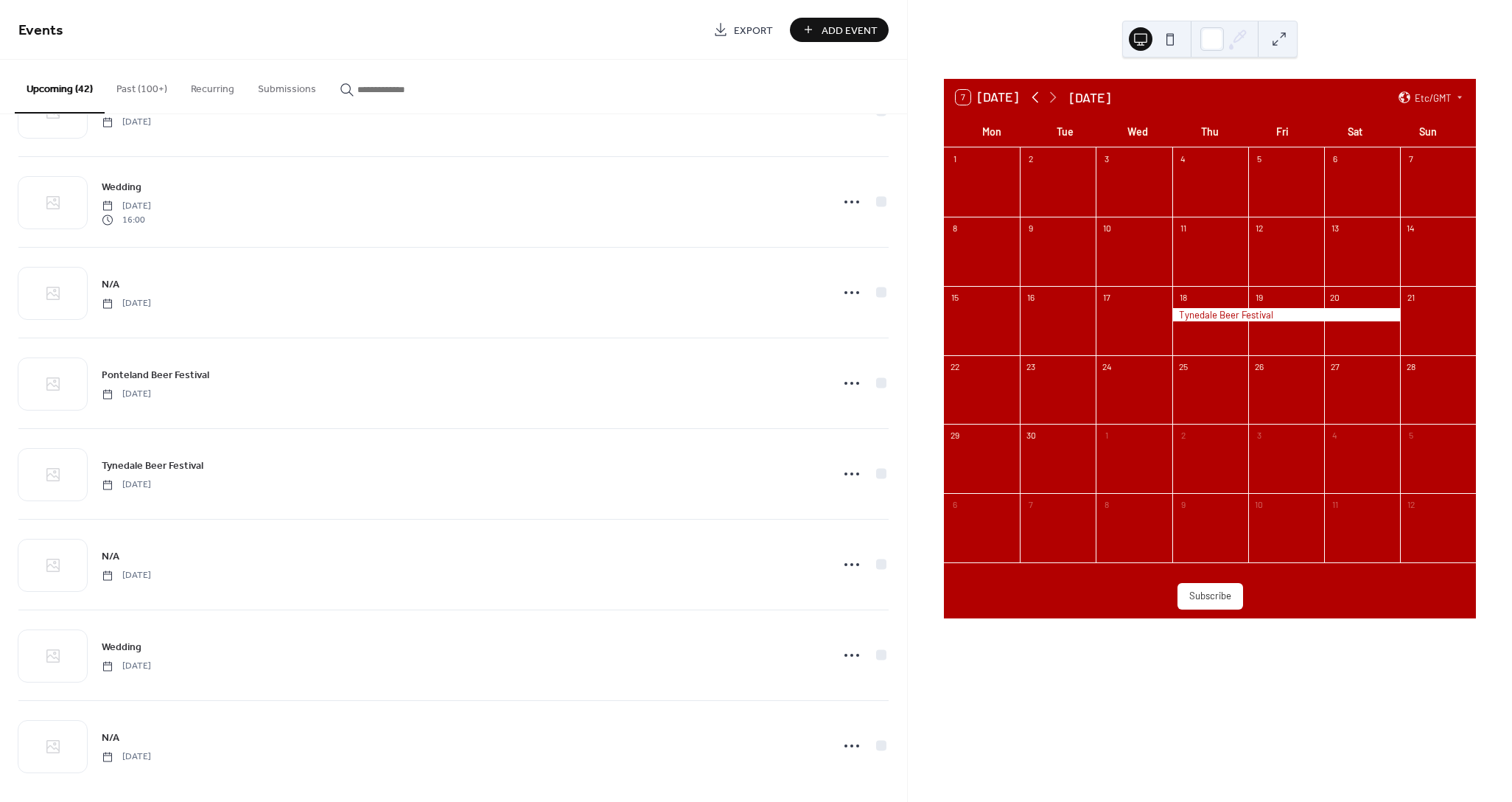
click at [1026, 94] on icon at bounding box center [1035, 97] width 18 height 18
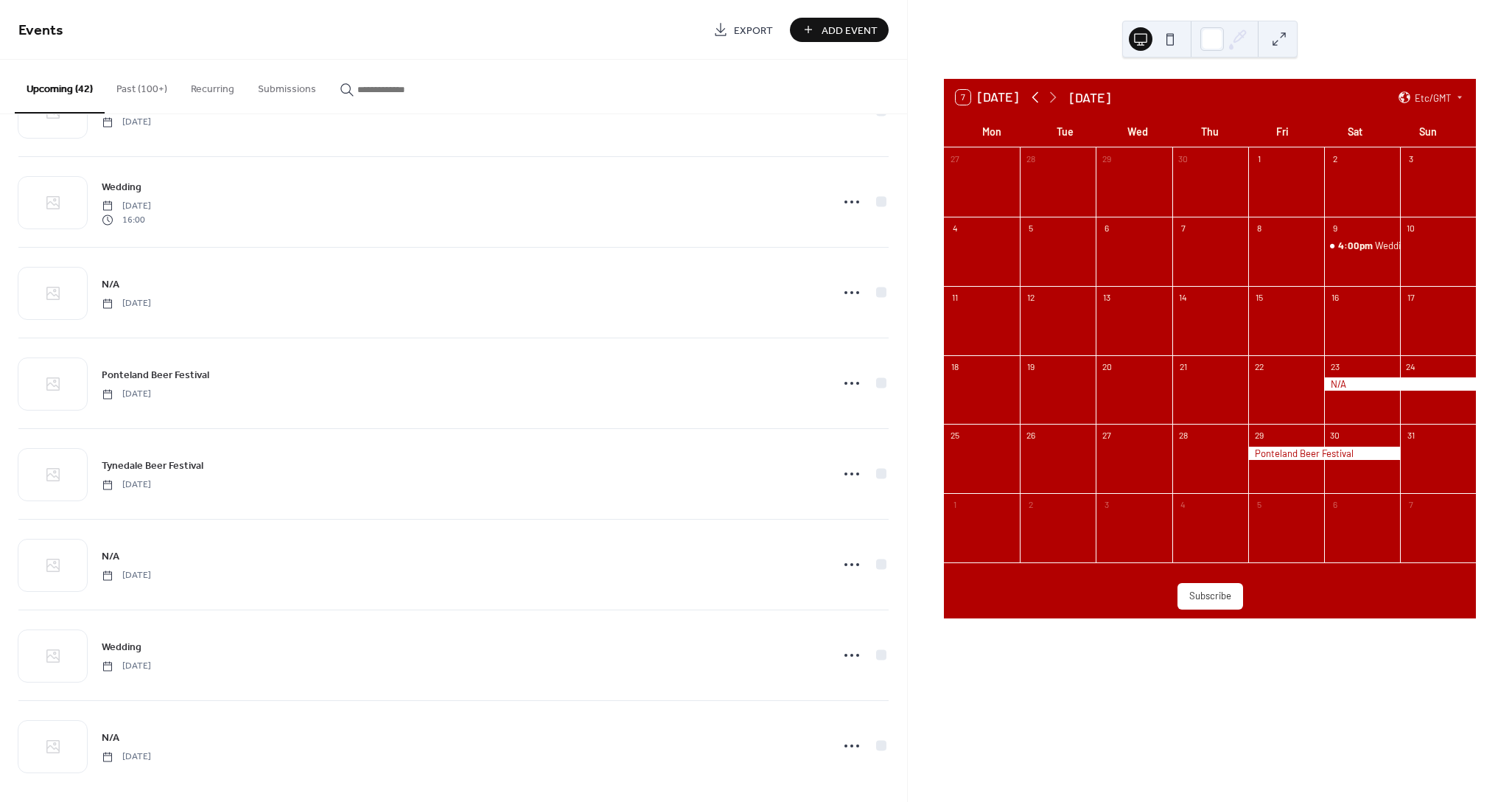
click at [1026, 94] on icon at bounding box center [1035, 97] width 18 height 18
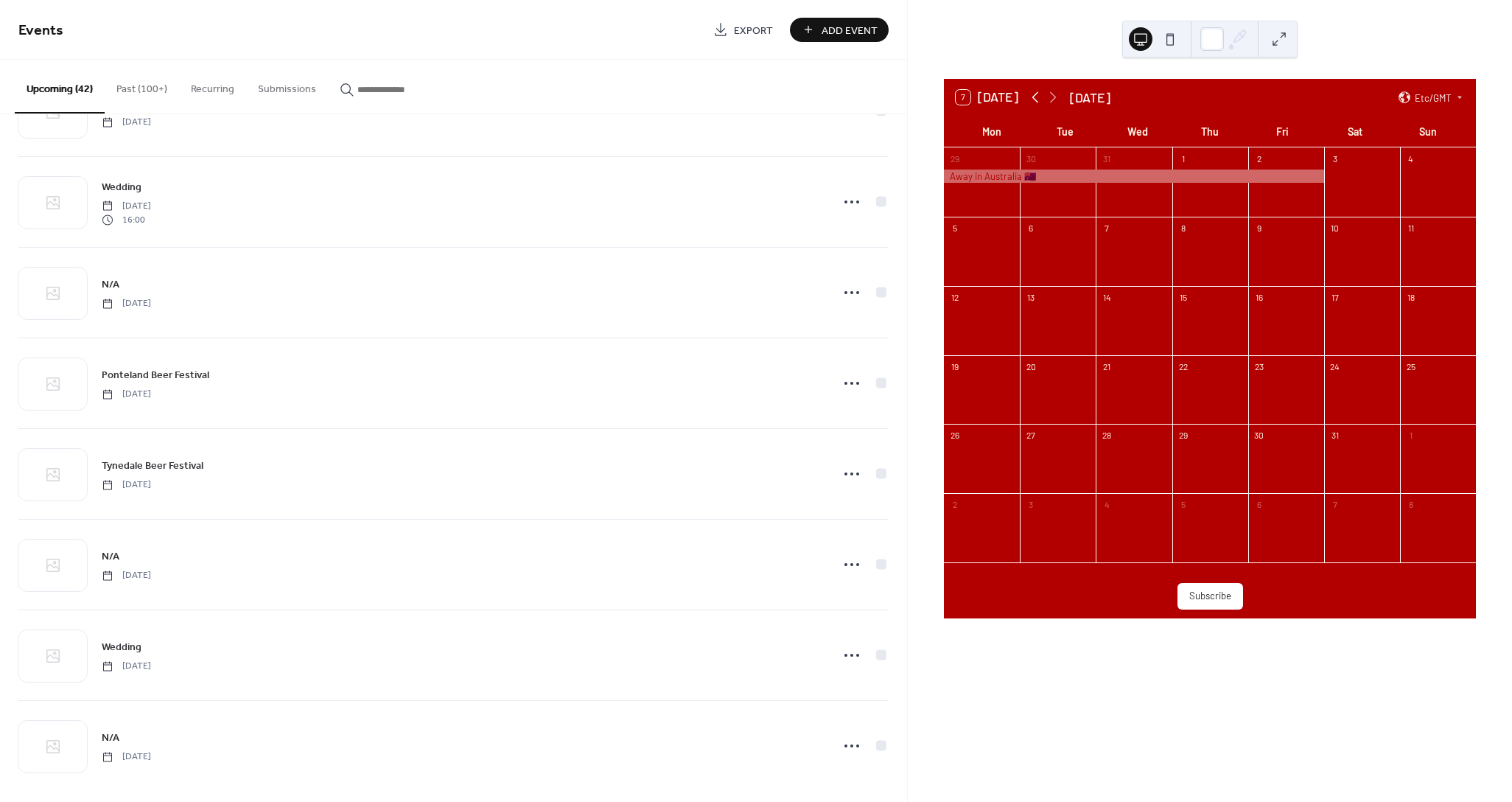
click at [1026, 95] on icon at bounding box center [1035, 97] width 18 height 18
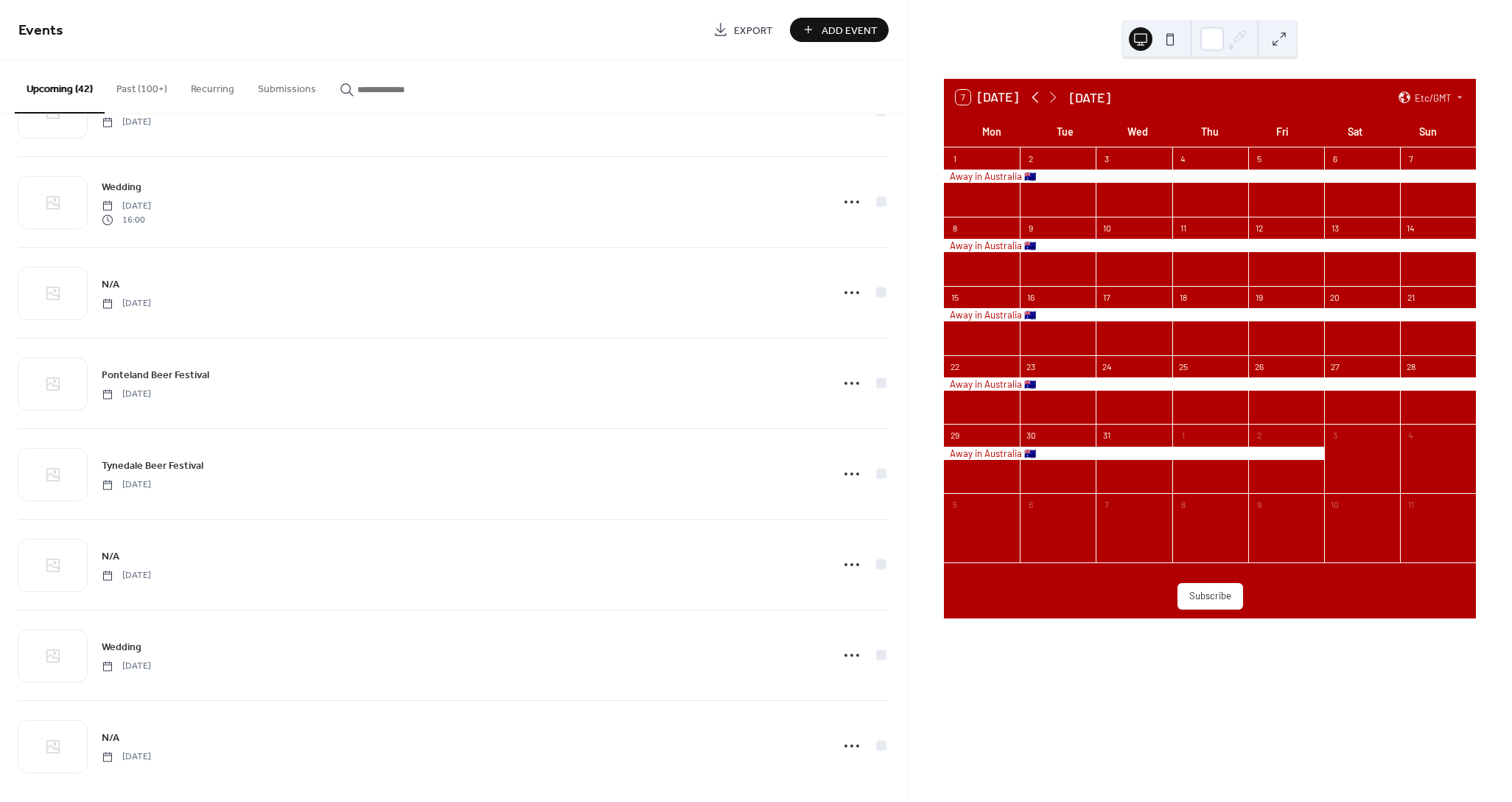
click at [1026, 95] on icon at bounding box center [1035, 97] width 18 height 18
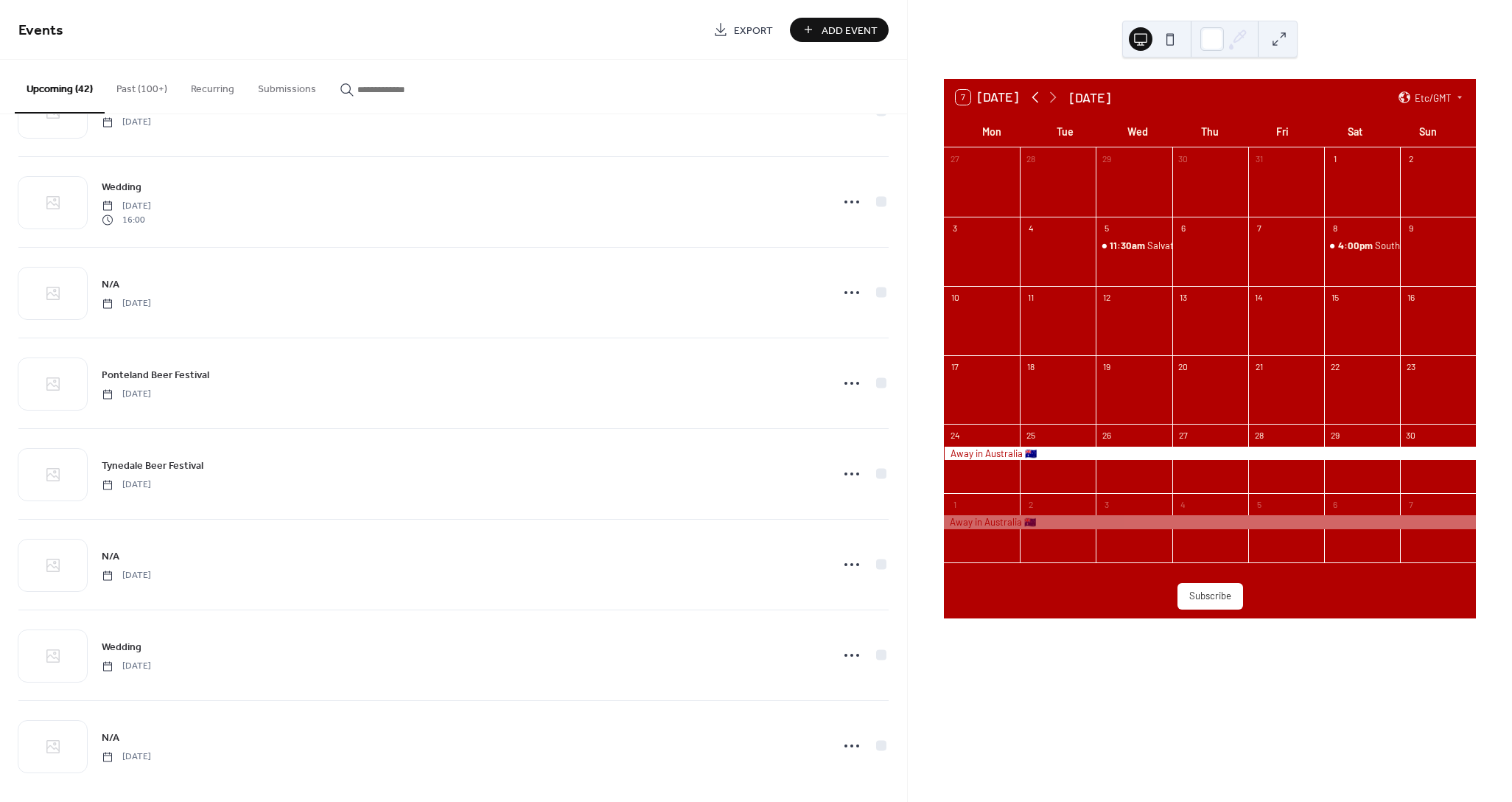
click at [1026, 95] on icon at bounding box center [1035, 97] width 18 height 18
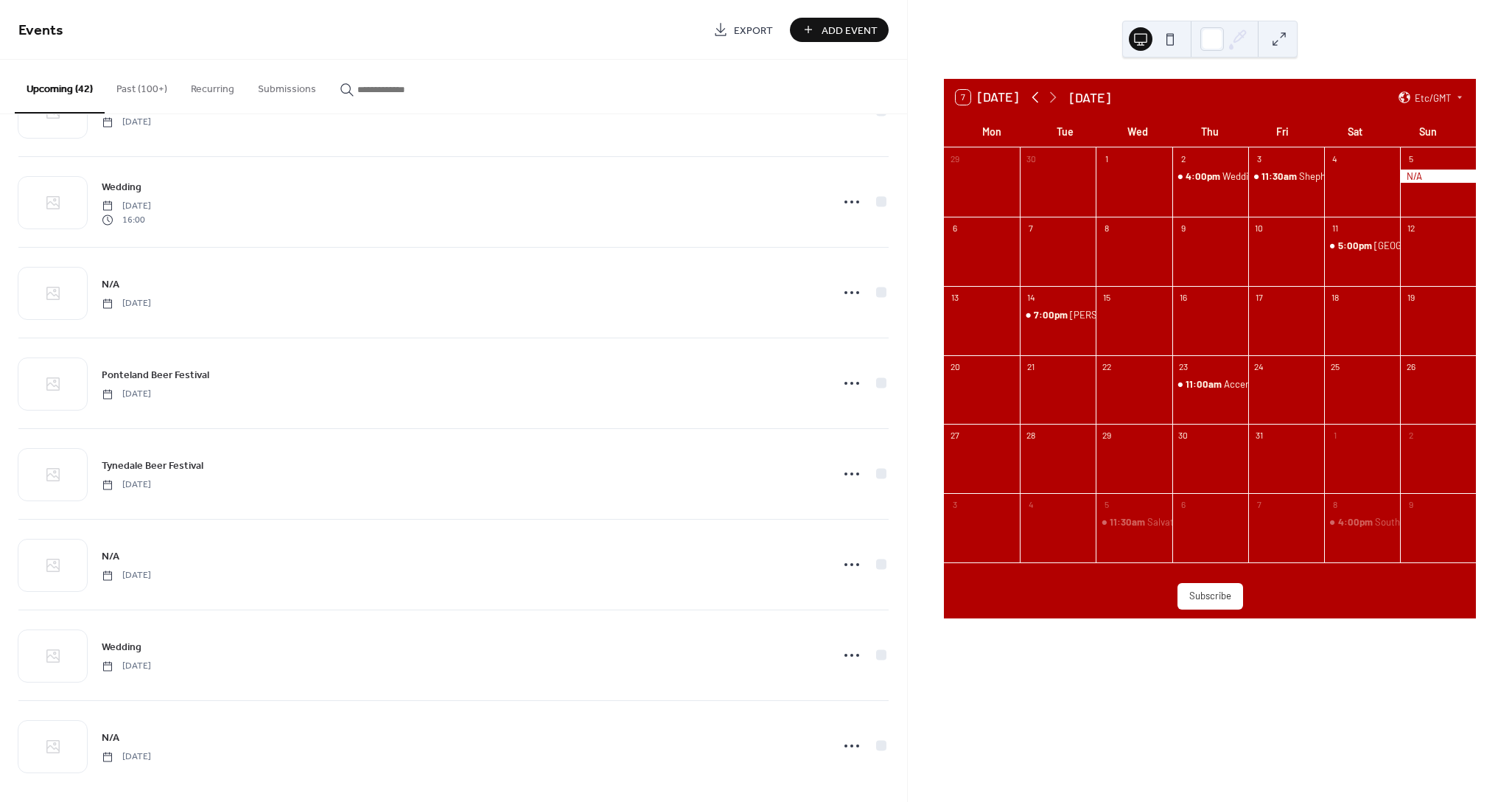
click at [1026, 95] on icon at bounding box center [1035, 97] width 18 height 18
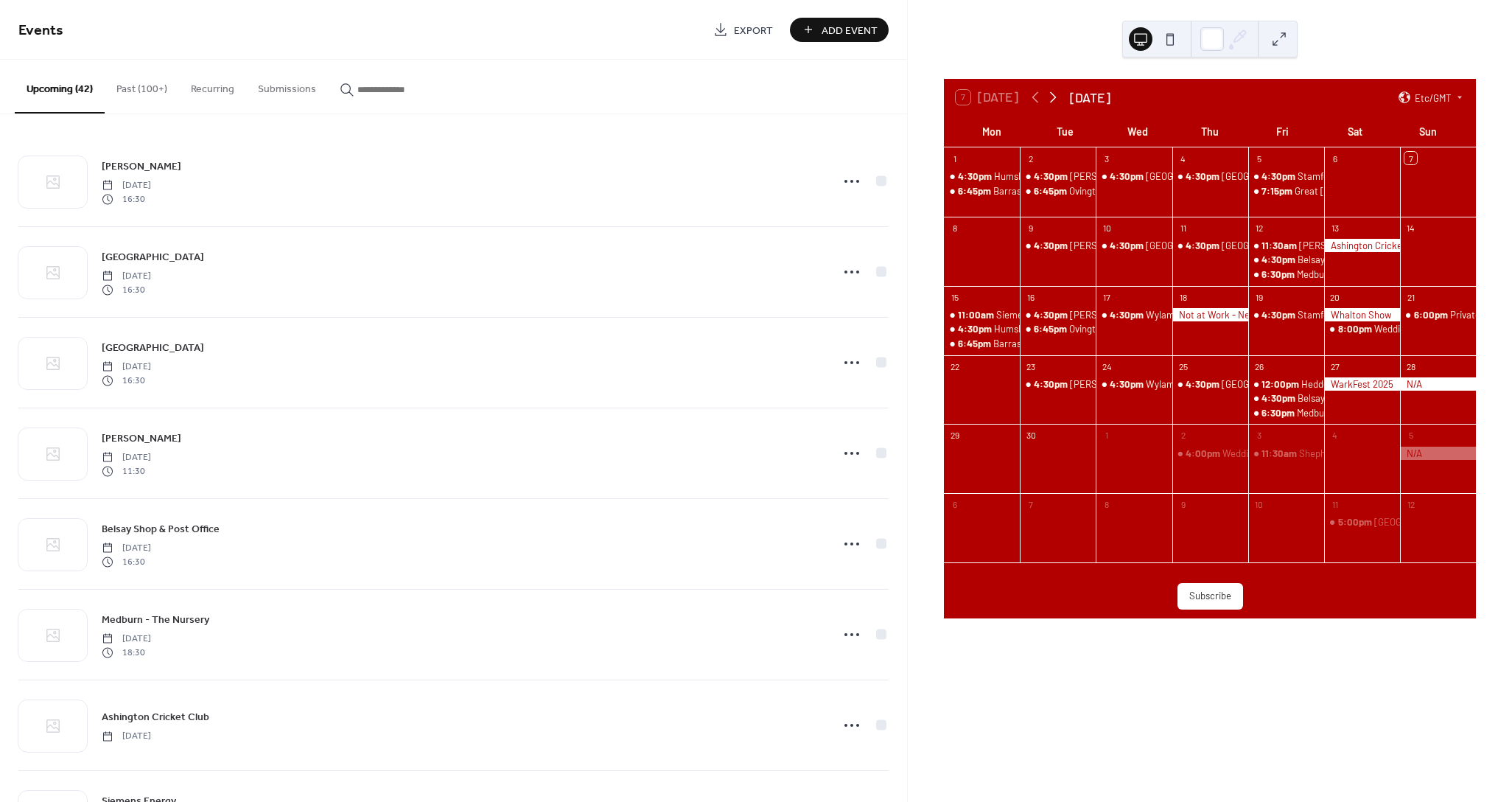
click at [1047, 91] on icon at bounding box center [1053, 97] width 18 height 18
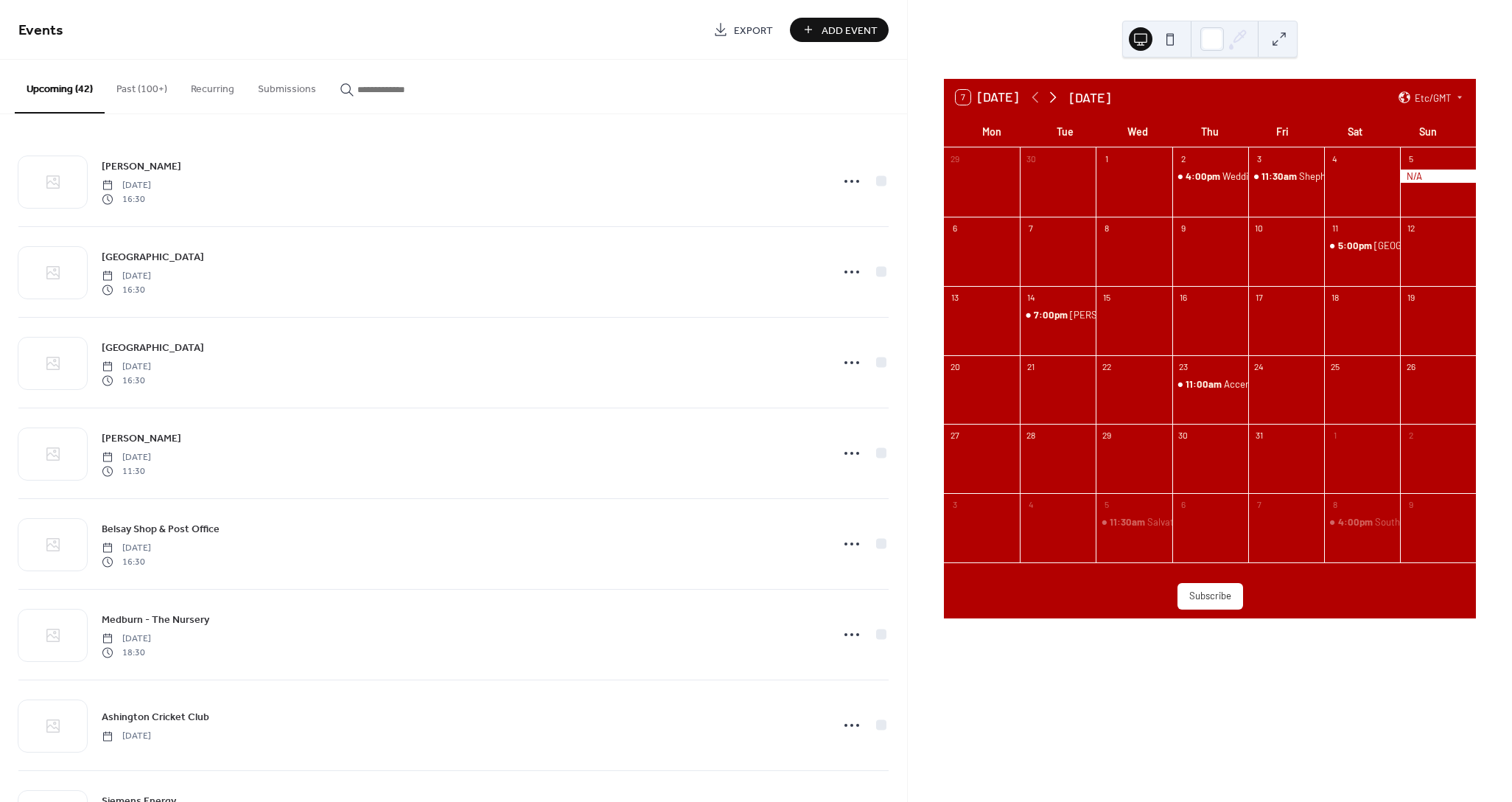
click at [1047, 91] on icon at bounding box center [1053, 97] width 18 height 18
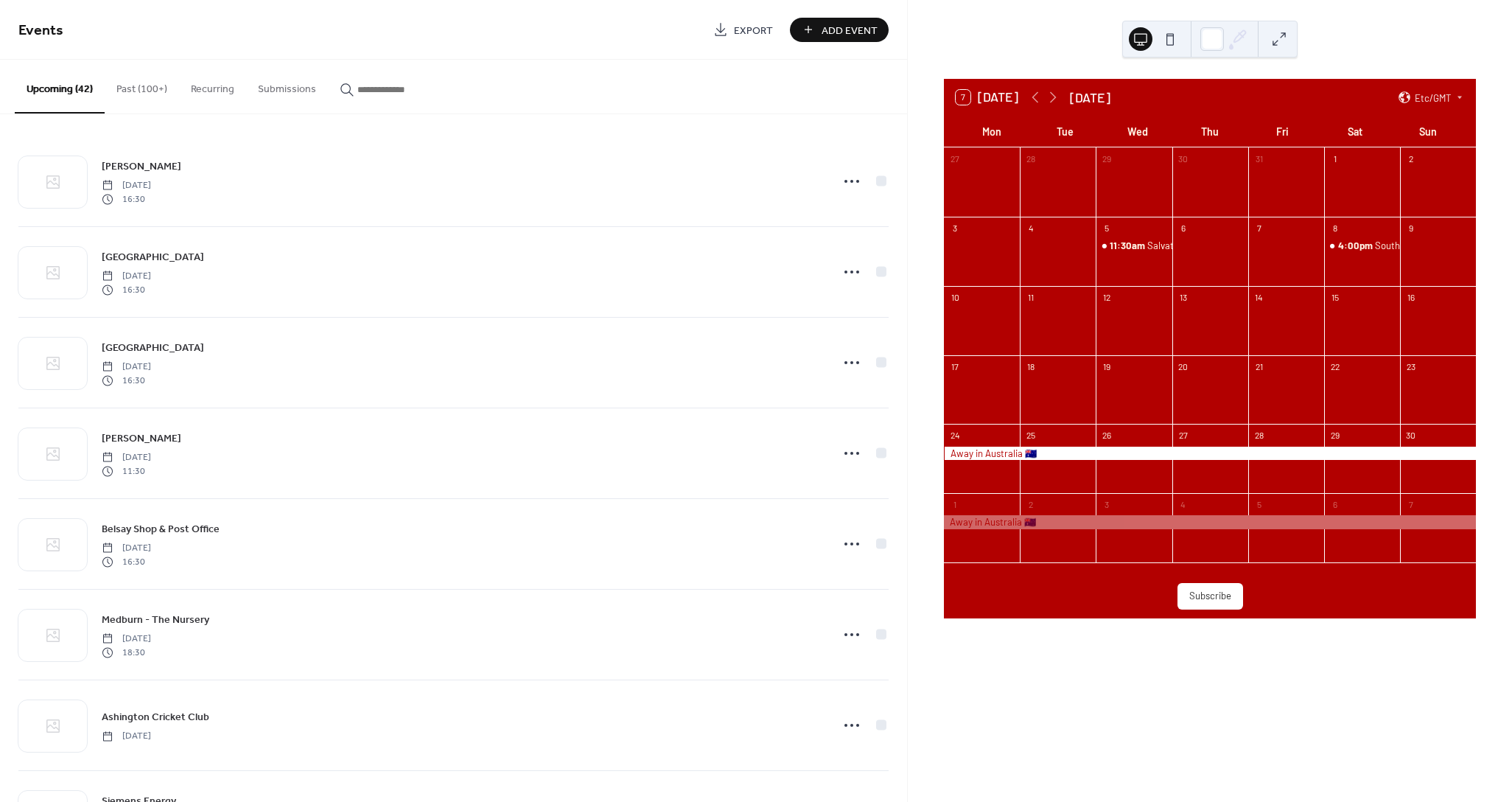
click at [1346, 314] on div at bounding box center [1361, 329] width 76 height 42
click at [1346, 239] on span "4:00pm" at bounding box center [1356, 246] width 37 height 13
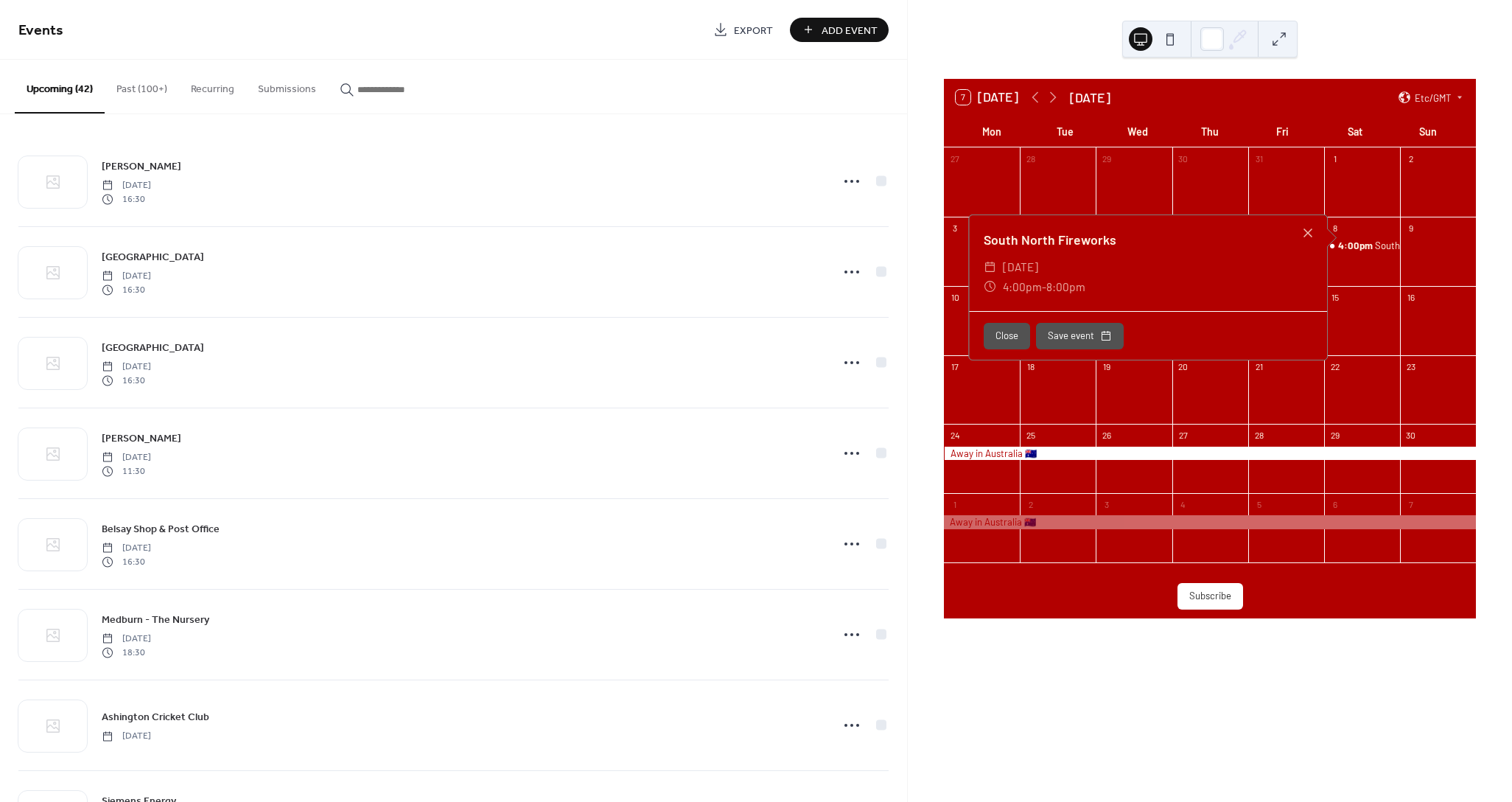
click at [1365, 123] on div "Sat" at bounding box center [1355, 131] width 73 height 30
